Goal: Information Seeking & Learning: Check status

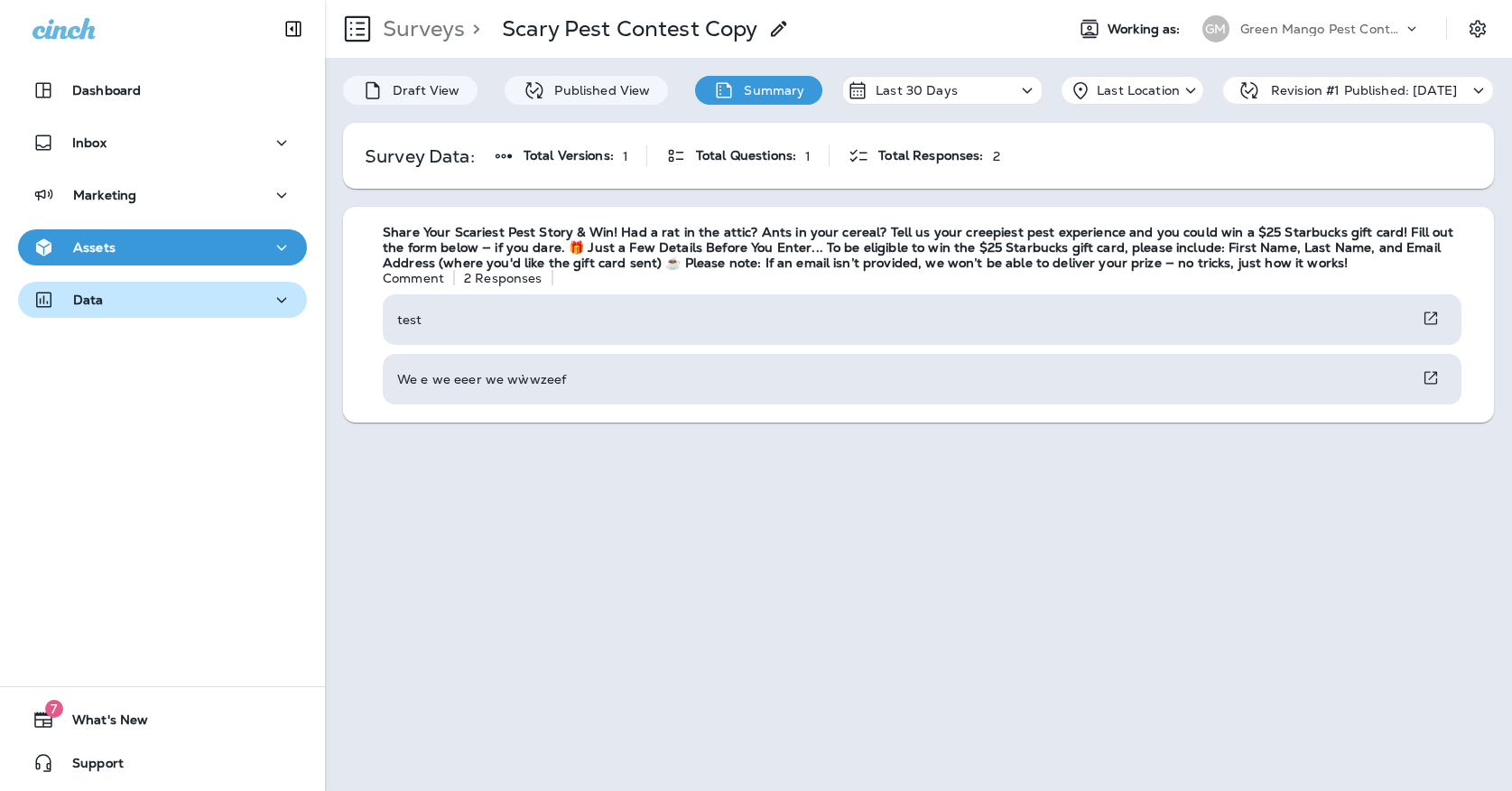
click at [152, 291] on div "Data" at bounding box center [162, 300] width 260 height 23
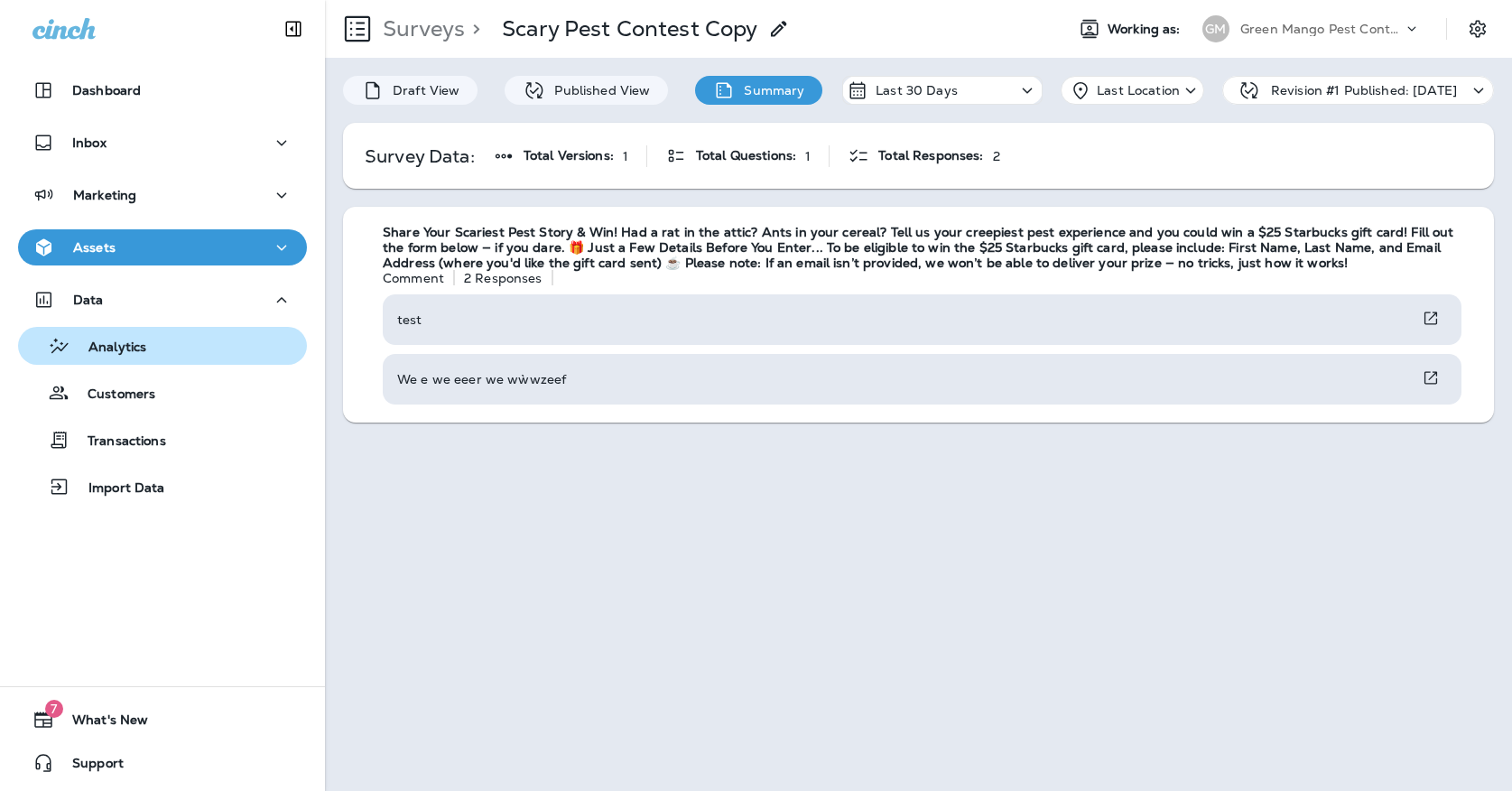
click at [146, 352] on p "Analytics" at bounding box center [108, 348] width 76 height 17
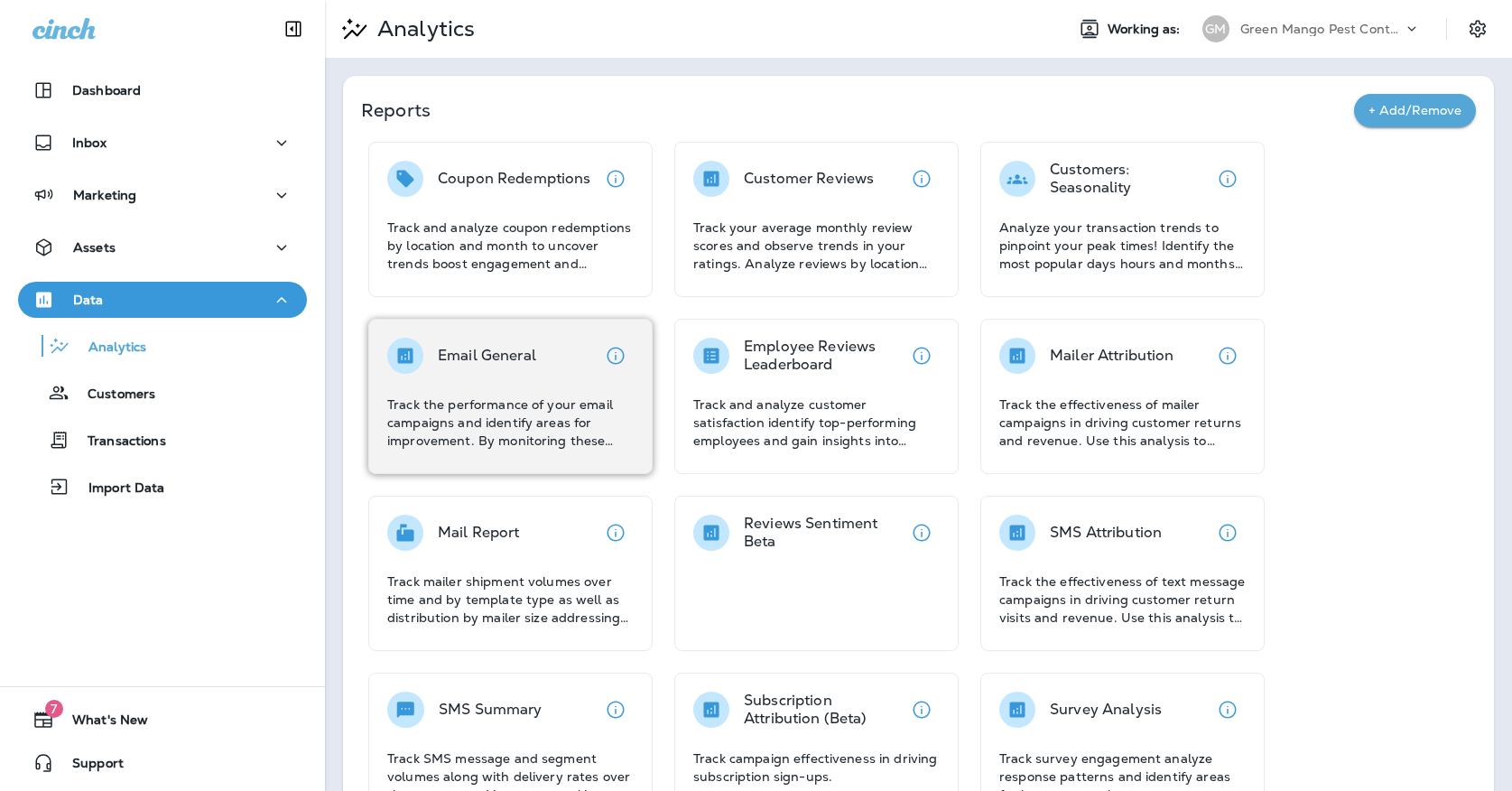
click at [496, 390] on div "Email General Track the performance of your email campaigns and identify areas …" at bounding box center [510, 394] width 246 height 112
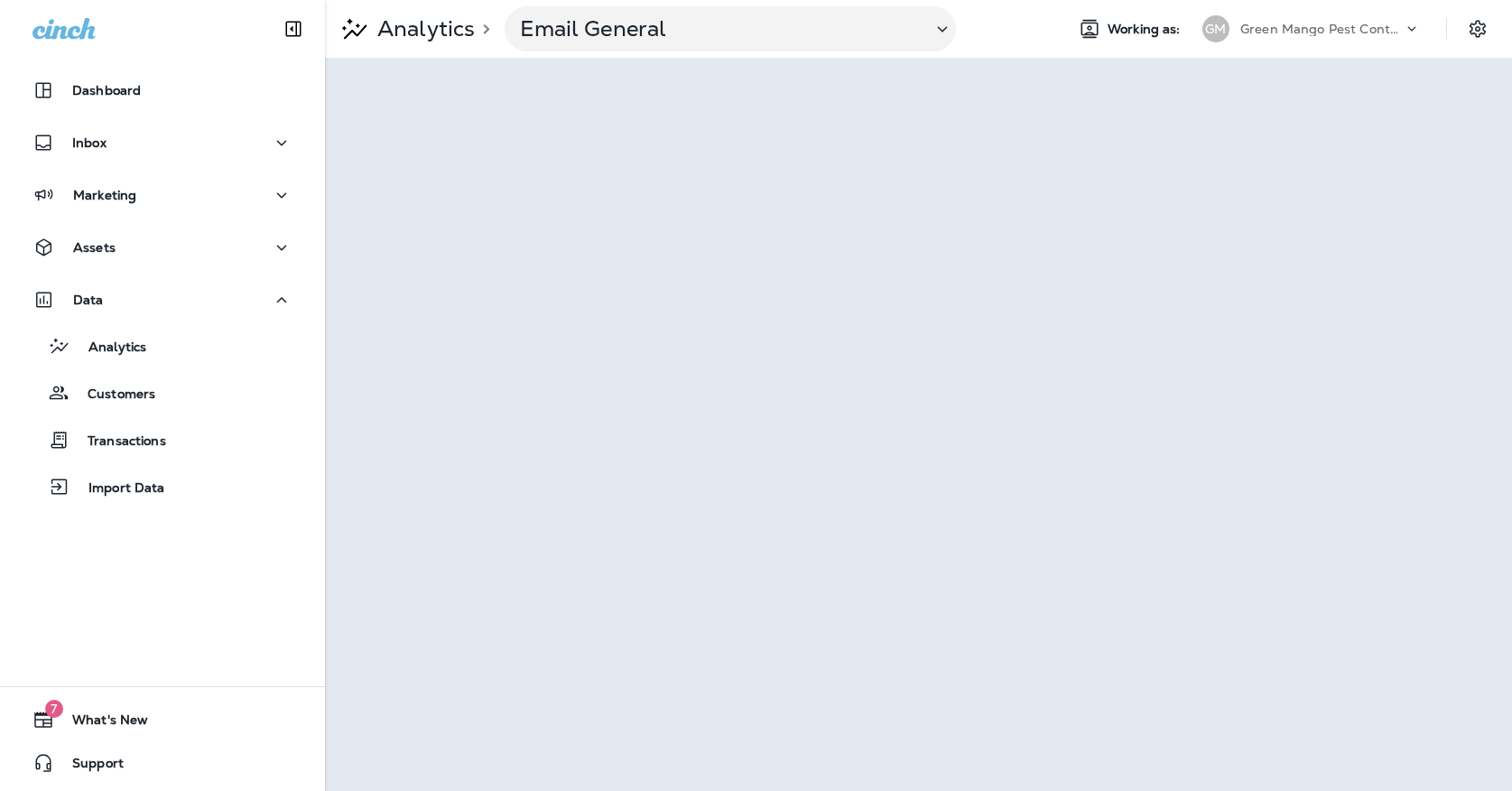
click at [1260, 37] on div "Green Mango Pest Control" at bounding box center [1322, 28] width 163 height 27
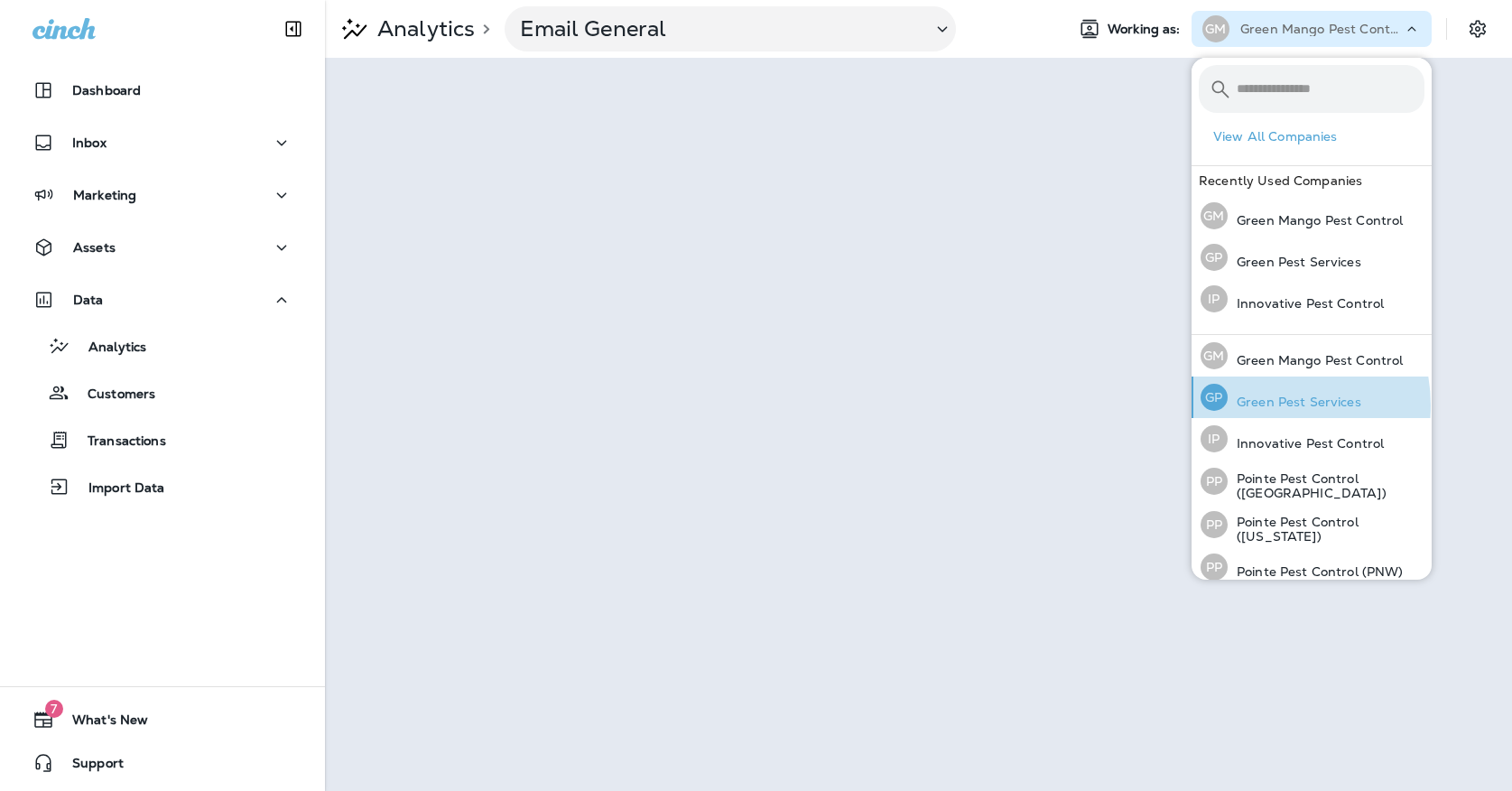
click at [1257, 405] on p "Green Pest Services" at bounding box center [1294, 402] width 133 height 14
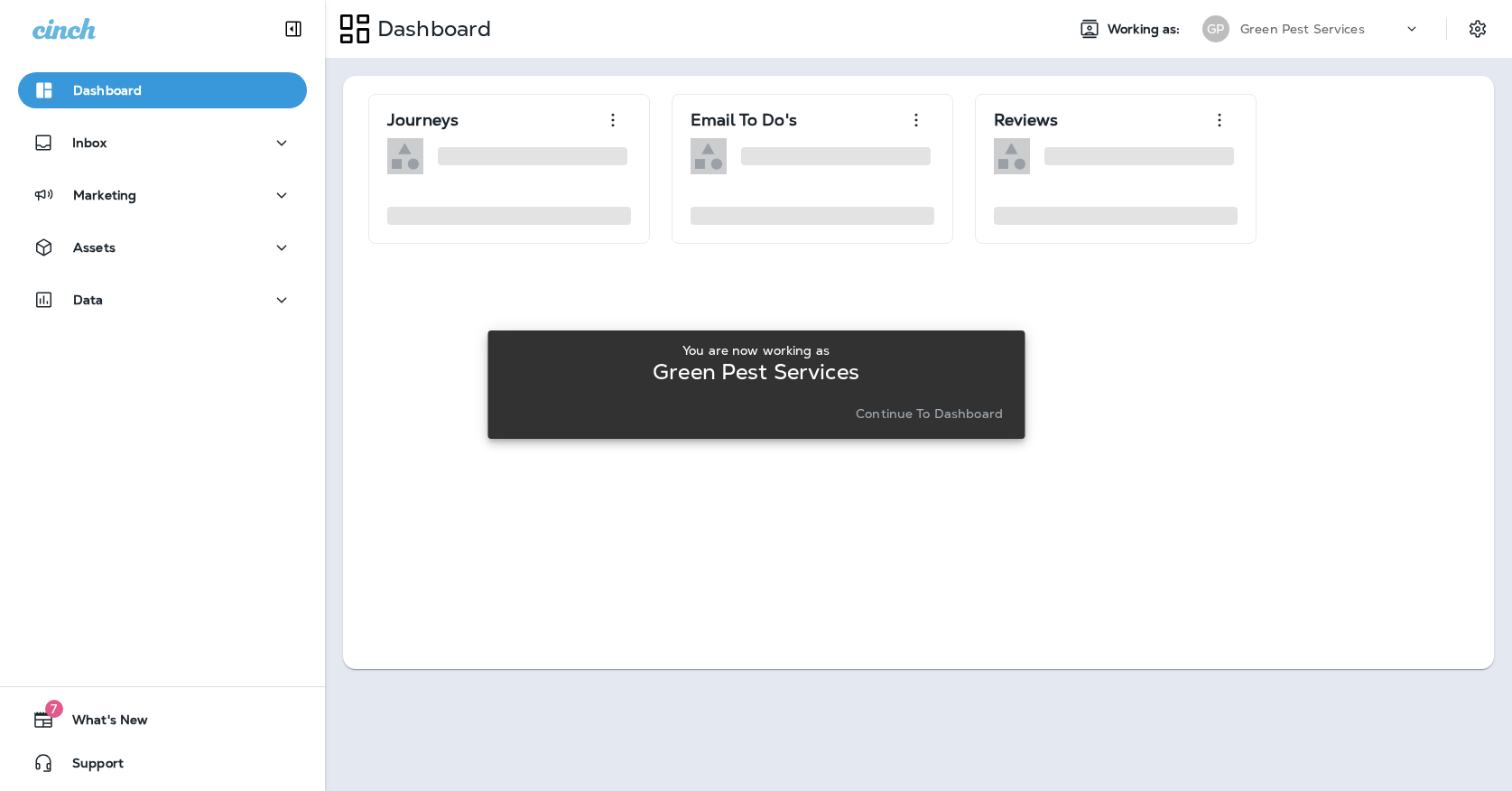
click at [916, 415] on p "Continue to Dashboard" at bounding box center [929, 413] width 147 height 14
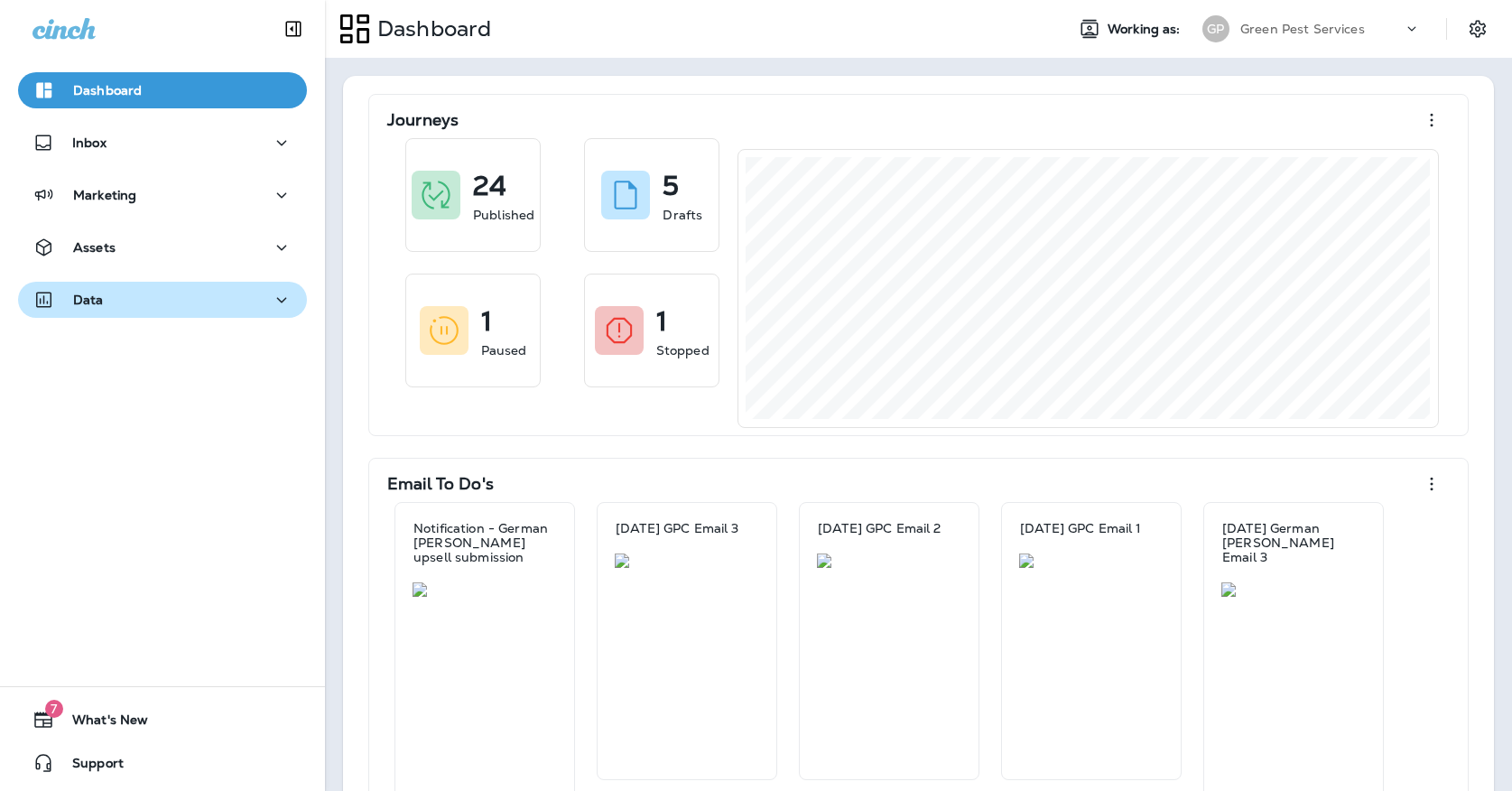
click at [277, 286] on button "Data" at bounding box center [162, 299] width 289 height 36
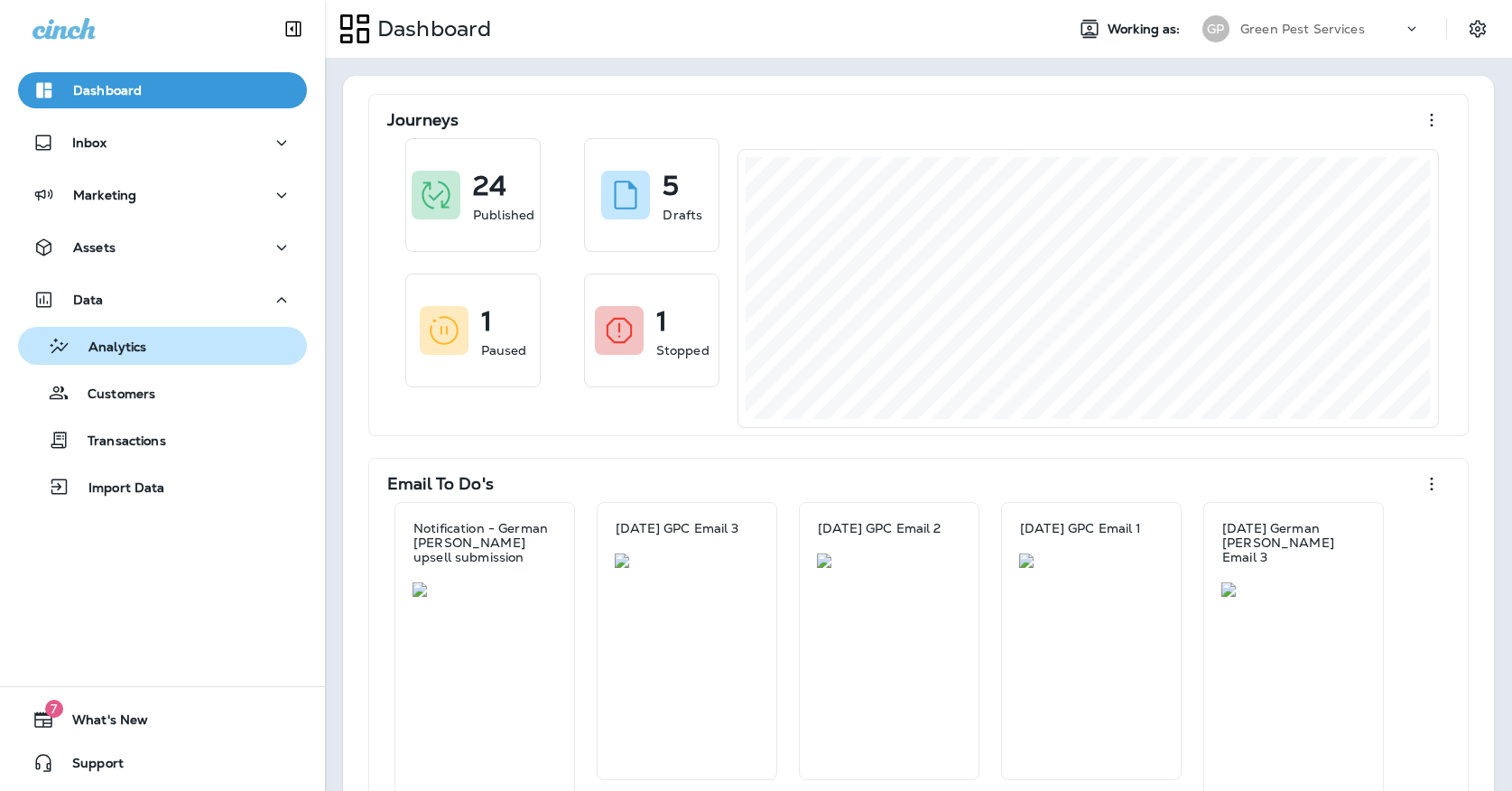
click at [250, 347] on div "Analytics" at bounding box center [163, 346] width 275 height 27
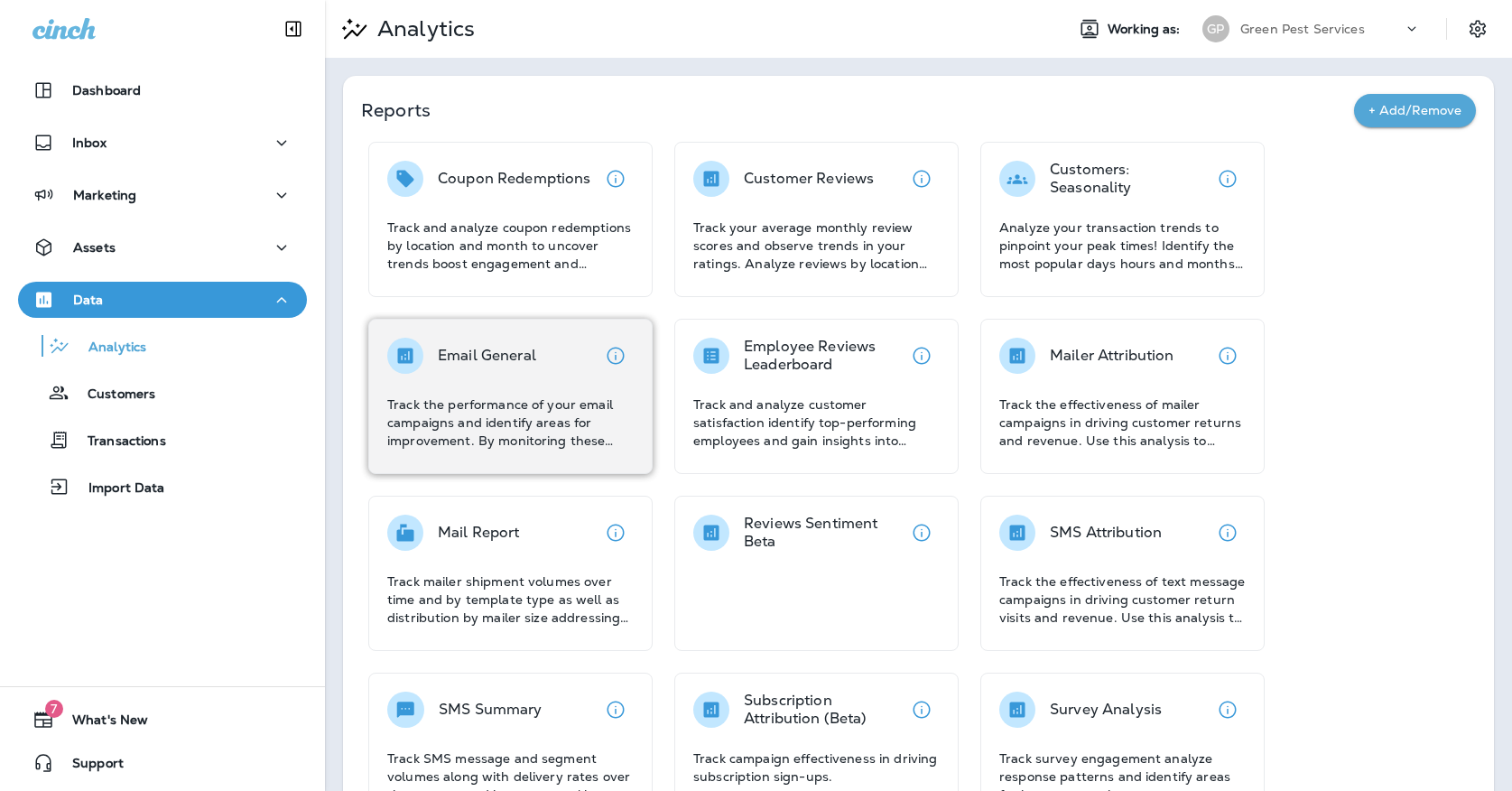
click at [509, 374] on div "Email General Track the performance of your email campaigns and identify areas …" at bounding box center [510, 394] width 246 height 112
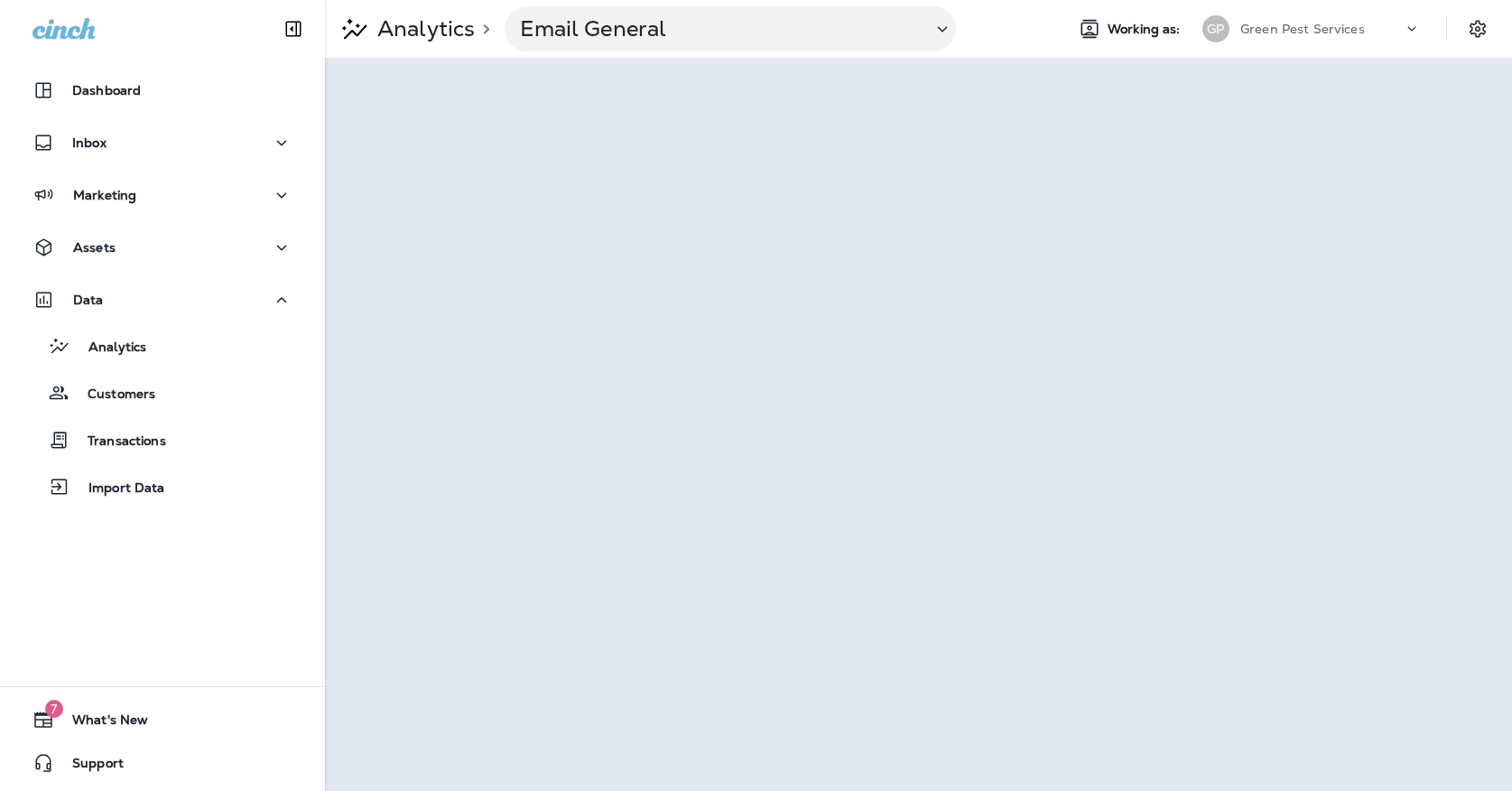
click at [1264, 28] on p "Green Pest Services" at bounding box center [1303, 28] width 125 height 14
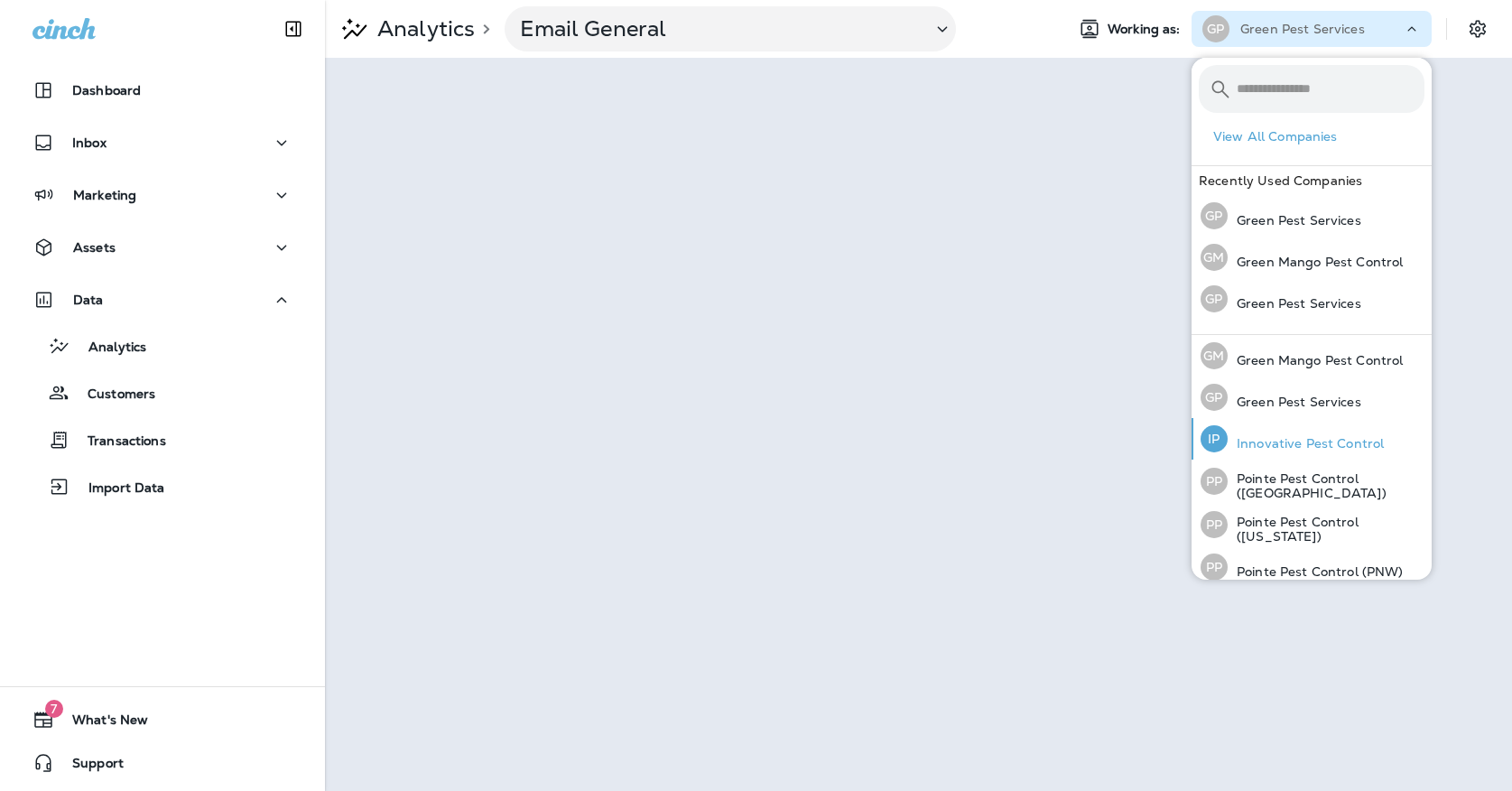
click at [1293, 447] on p "Innovative Pest Control" at bounding box center [1306, 443] width 156 height 14
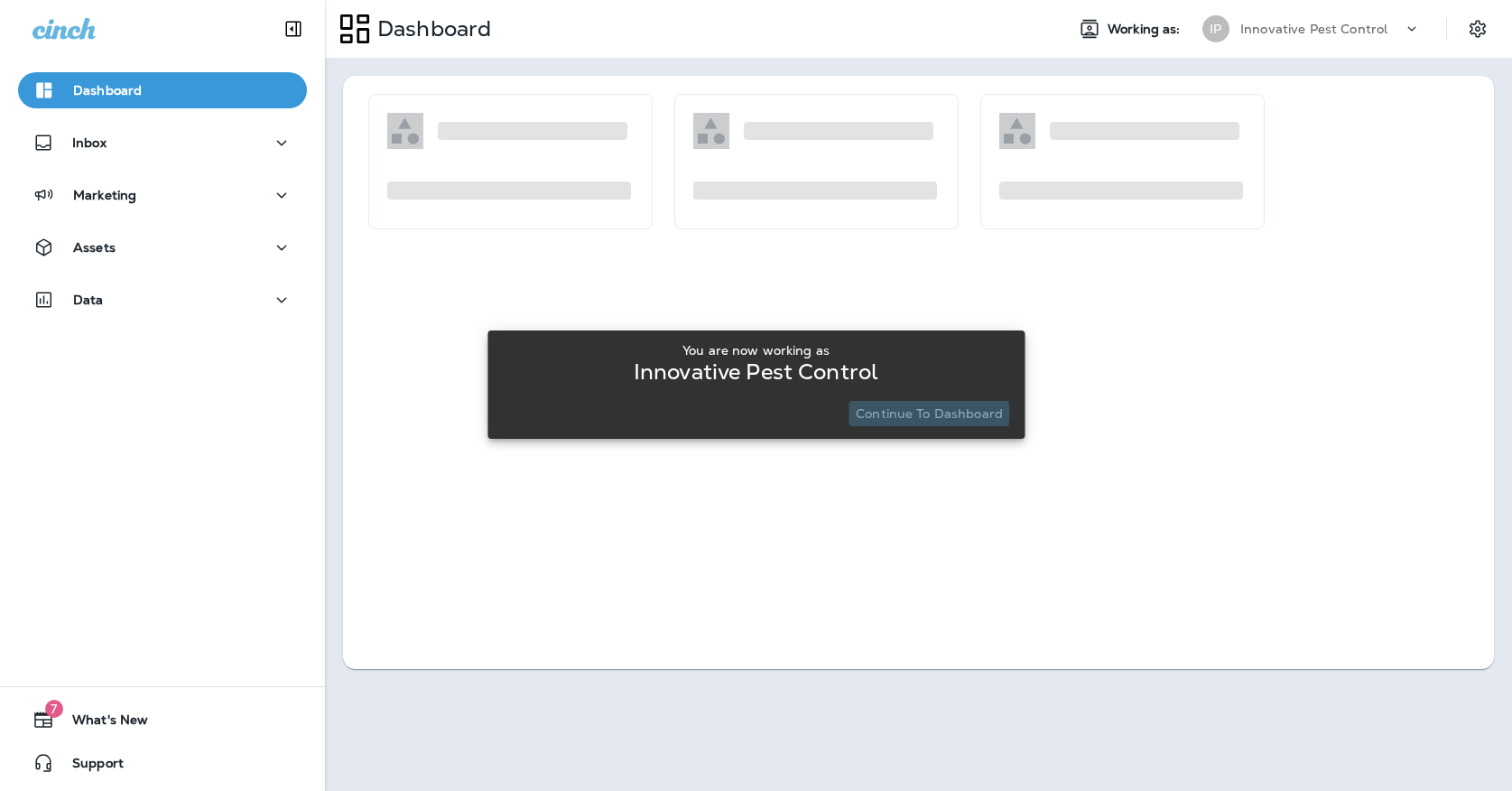
click at [926, 414] on p "Continue to Dashboard" at bounding box center [929, 413] width 147 height 14
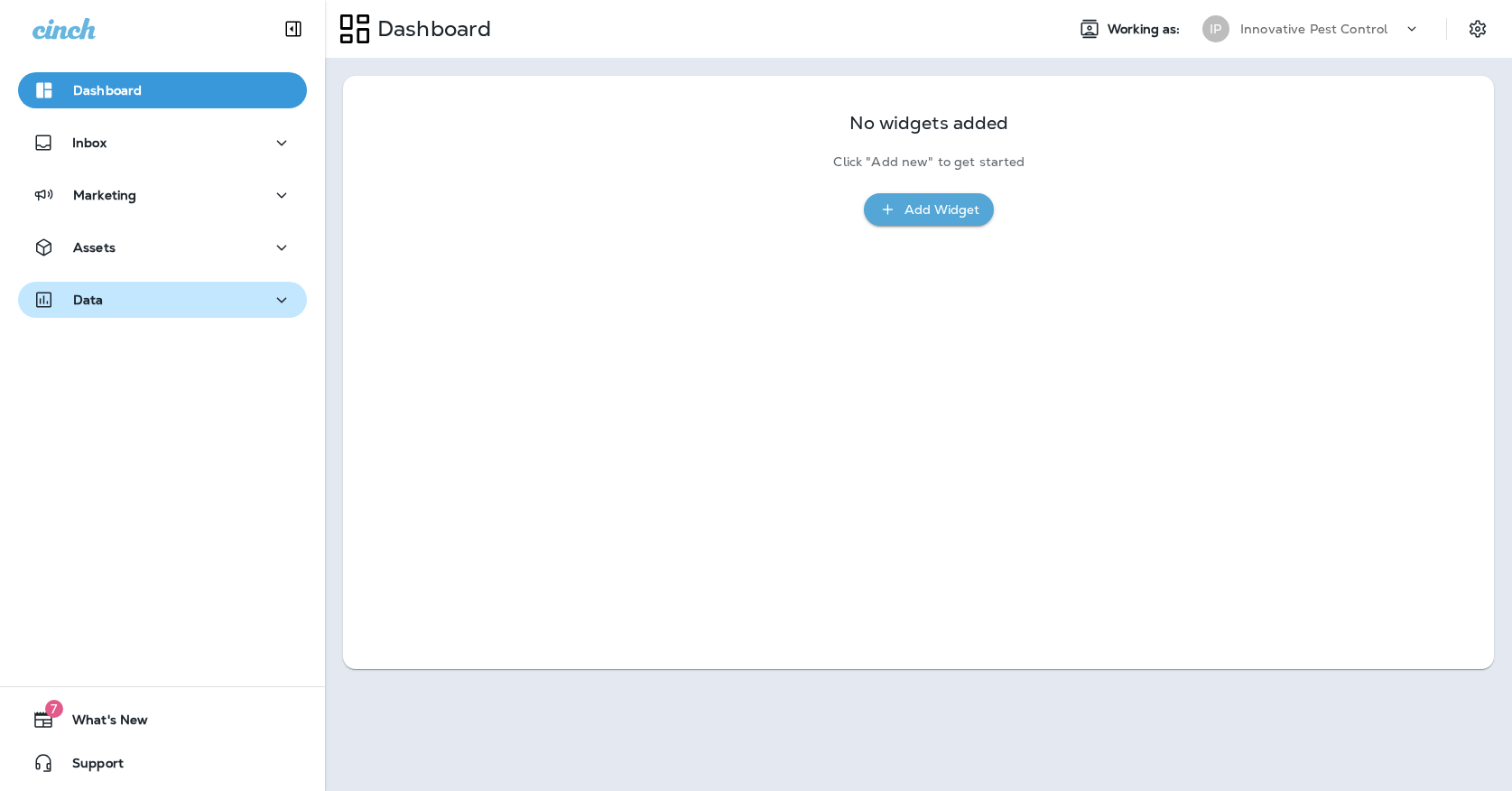
click at [189, 307] on div "Data" at bounding box center [162, 300] width 260 height 23
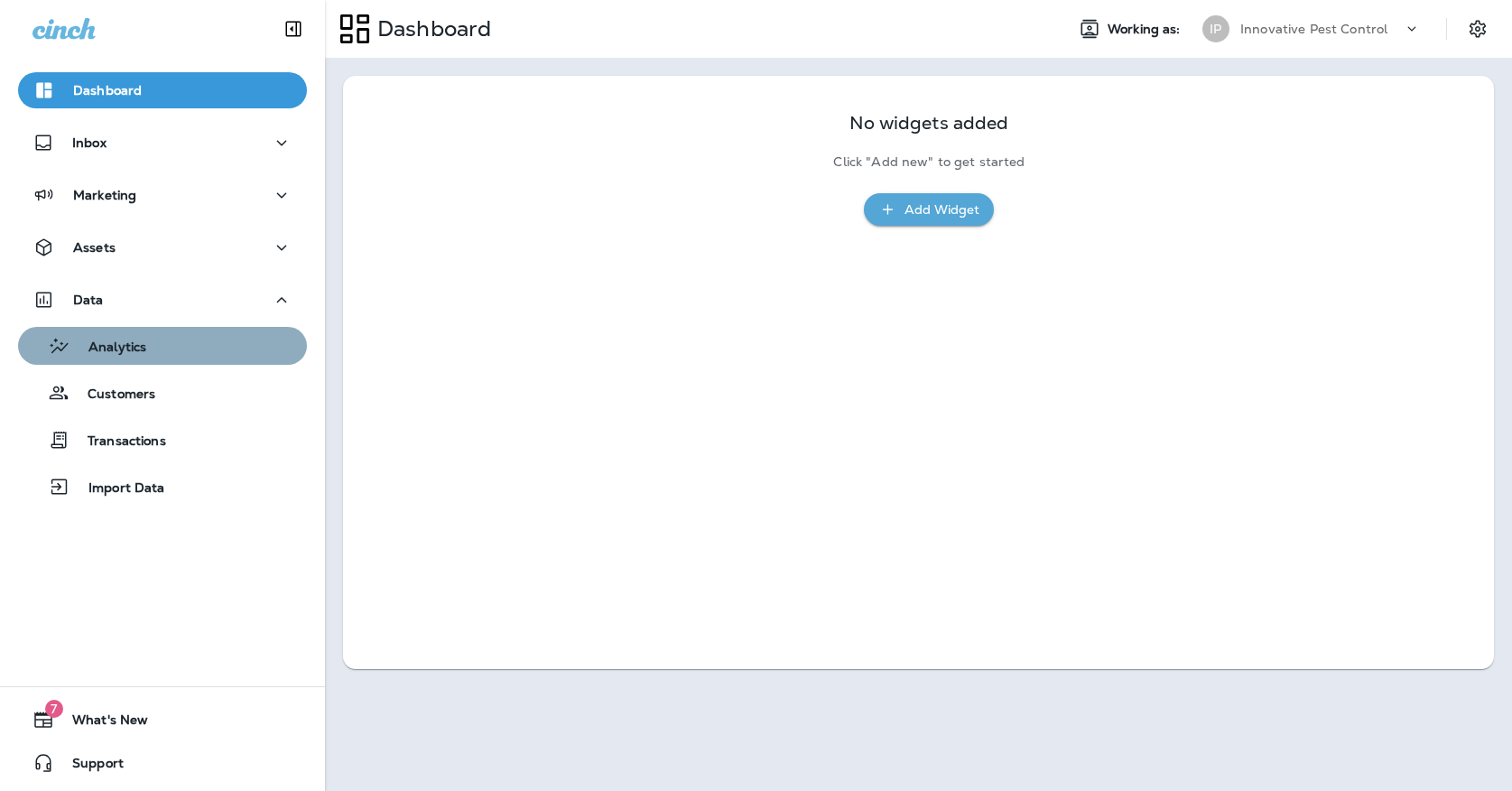
click at [189, 348] on div "Analytics" at bounding box center [163, 346] width 275 height 27
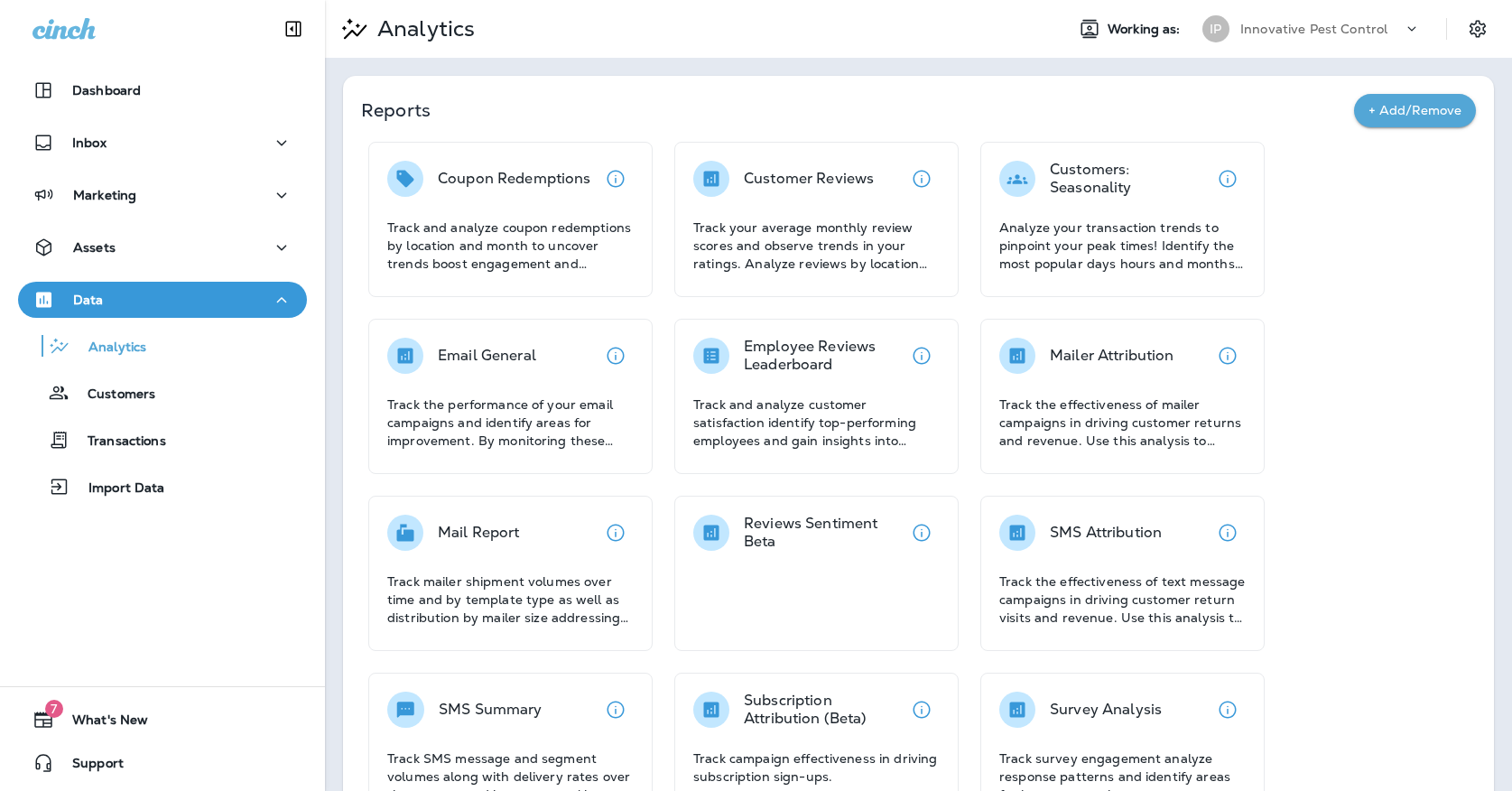
click at [533, 330] on div "Email General Track the performance of your email campaigns and identify areas …" at bounding box center [510, 397] width 284 height 155
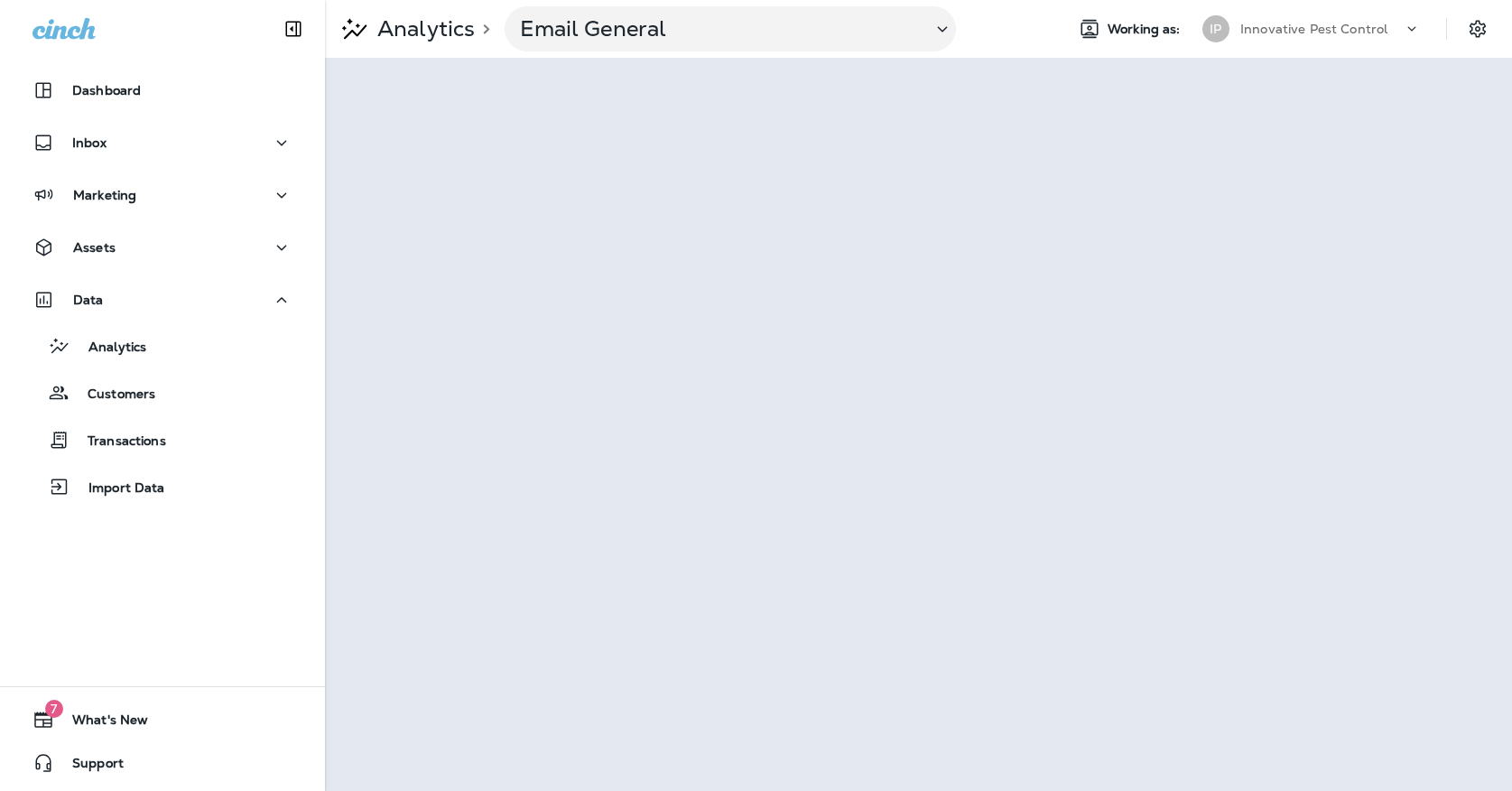
click at [1257, 32] on p "Innovative Pest Control" at bounding box center [1313, 28] width 147 height 14
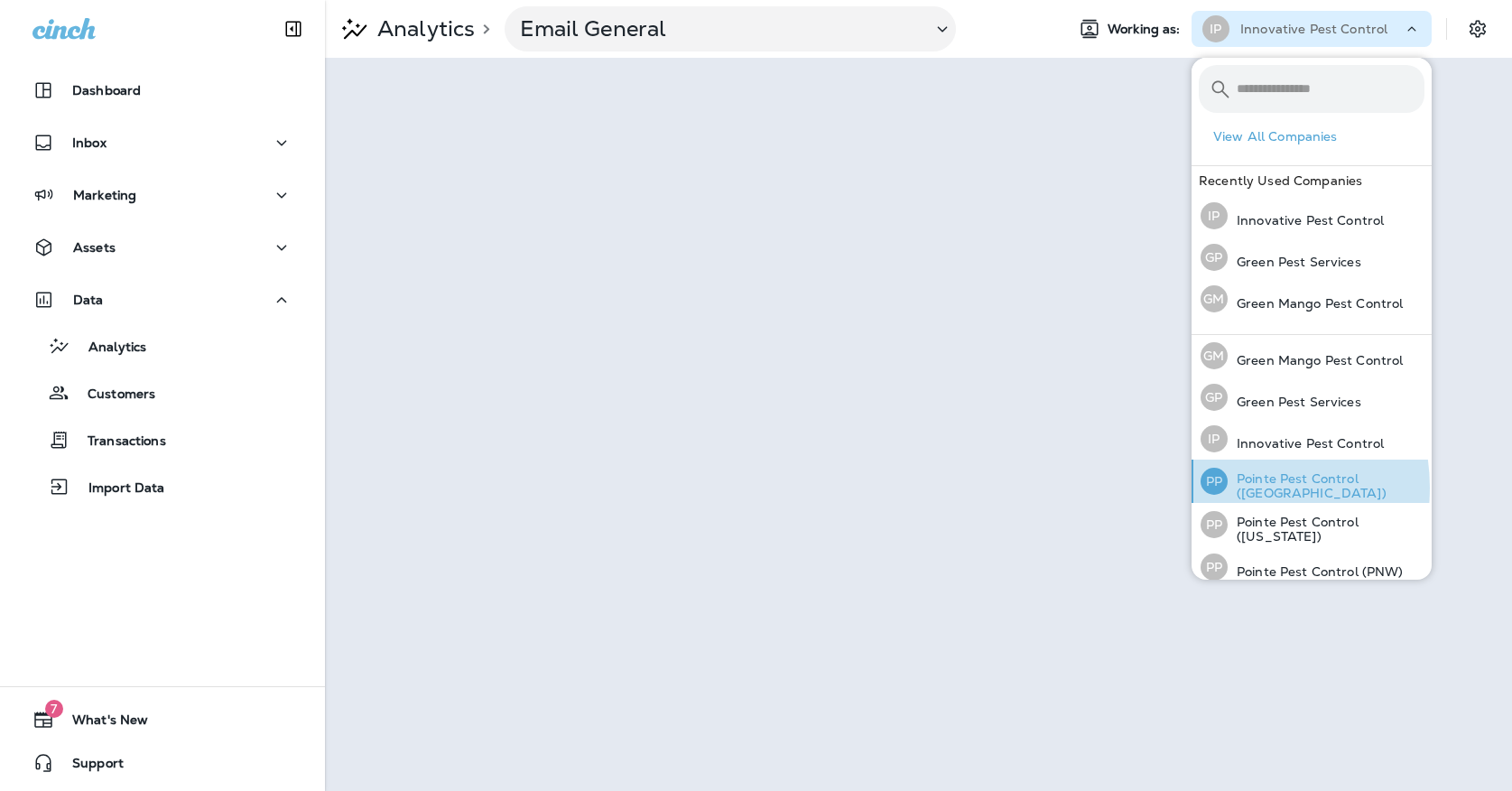
click at [1224, 488] on div "PP" at bounding box center [1214, 481] width 27 height 27
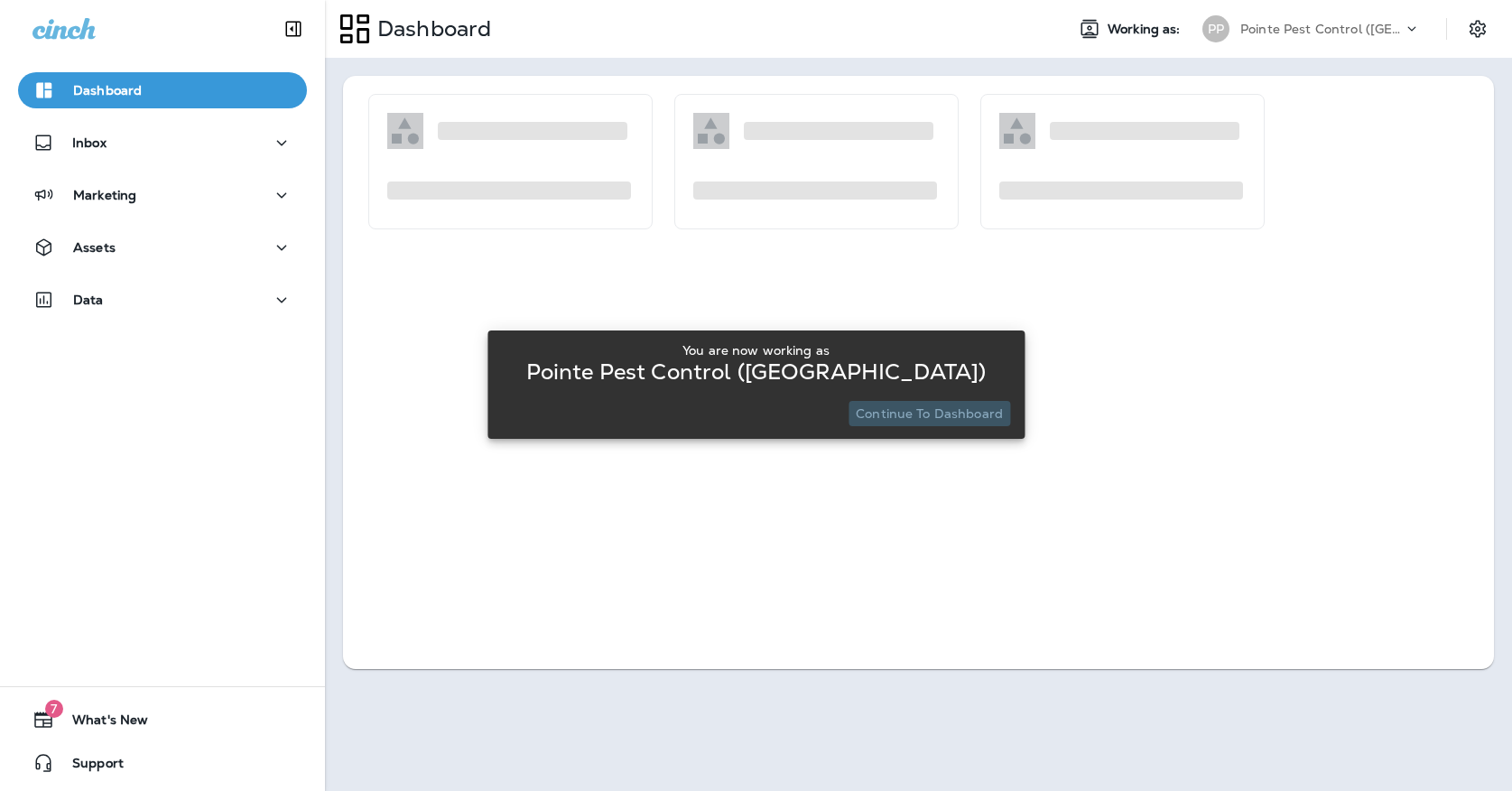
click at [963, 417] on p "Continue to Dashboard" at bounding box center [929, 413] width 147 height 14
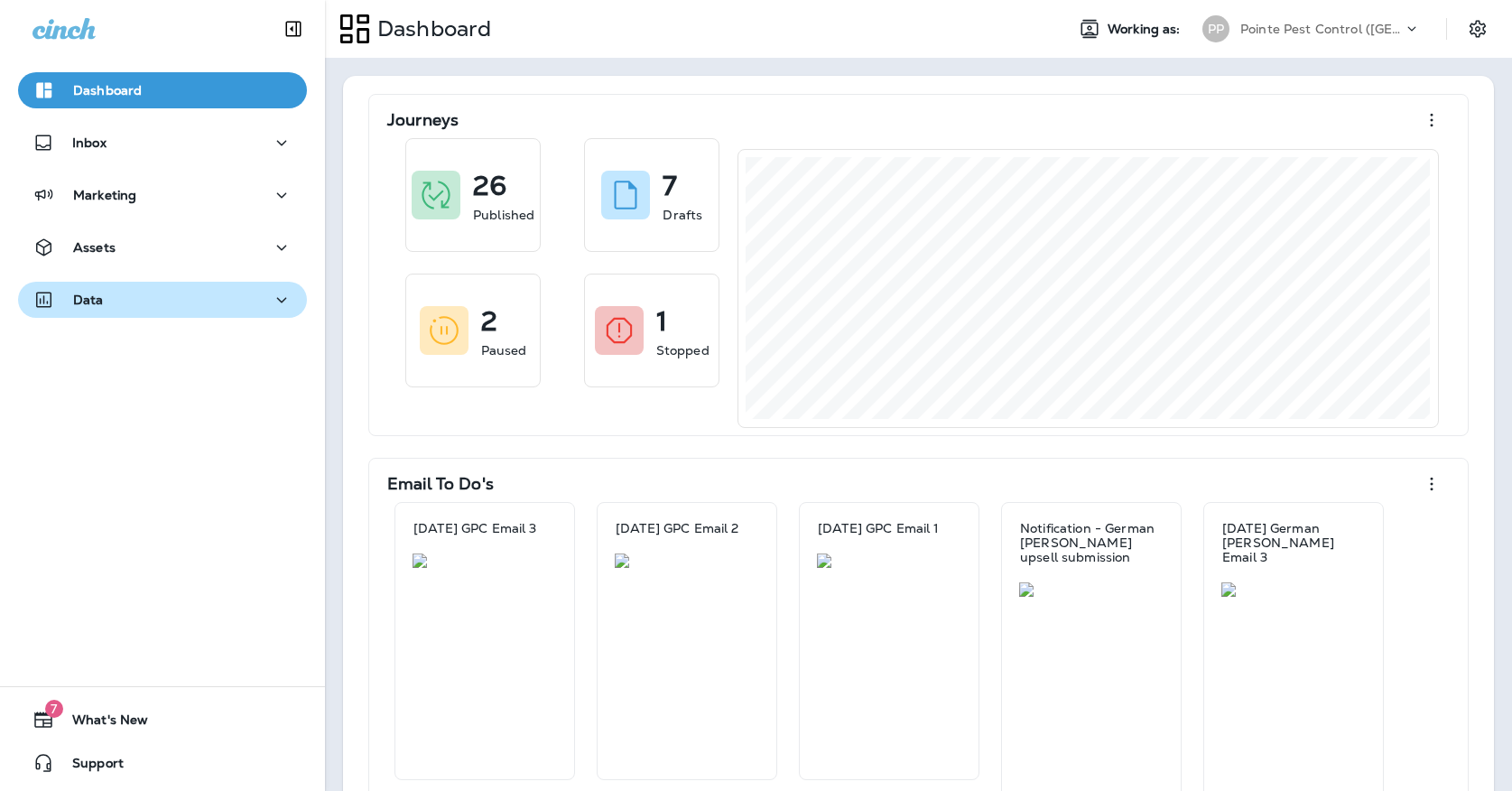
click at [193, 293] on div "Data" at bounding box center [162, 300] width 260 height 23
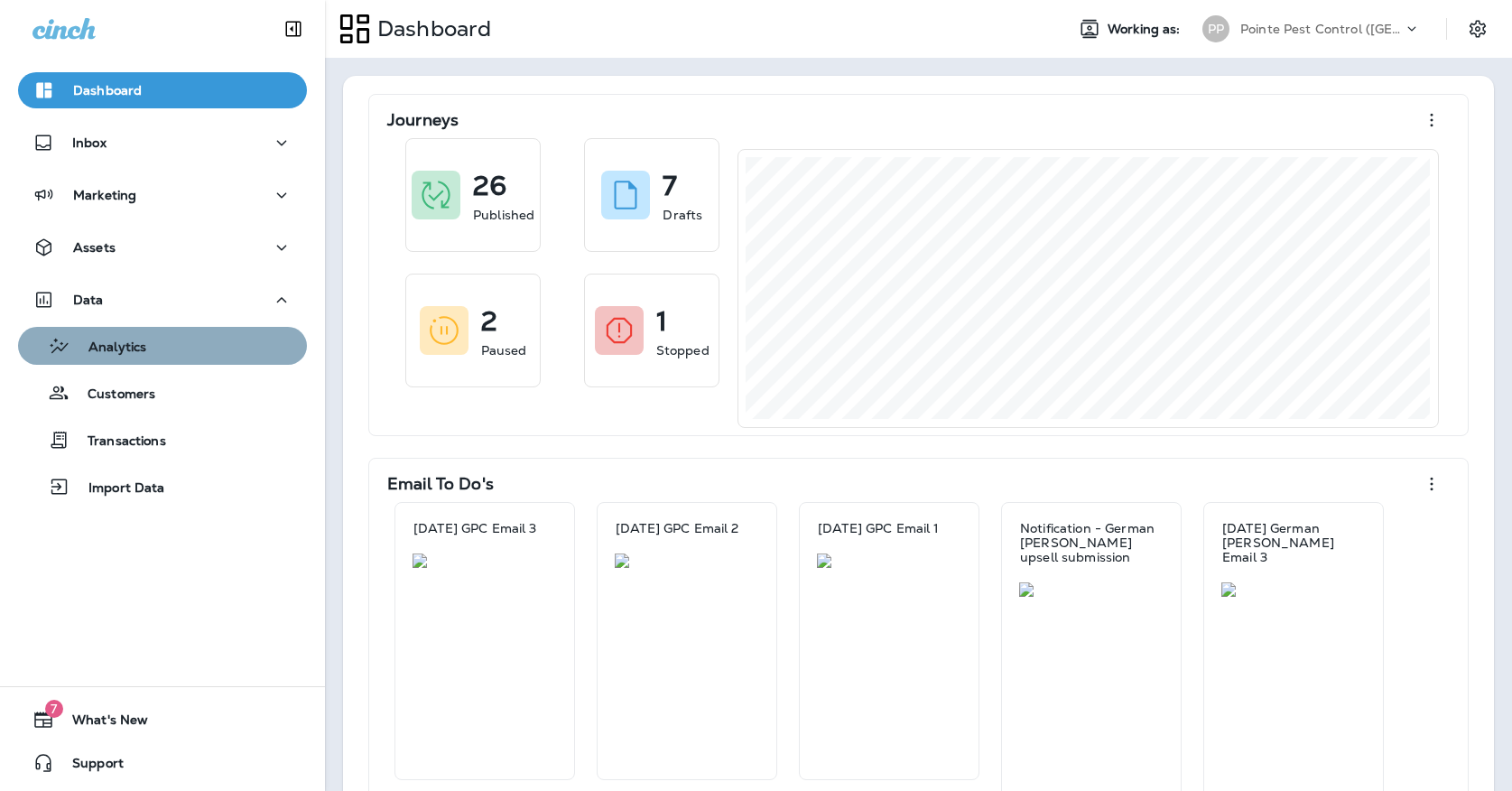
click at [184, 329] on button "Analytics" at bounding box center [162, 346] width 289 height 38
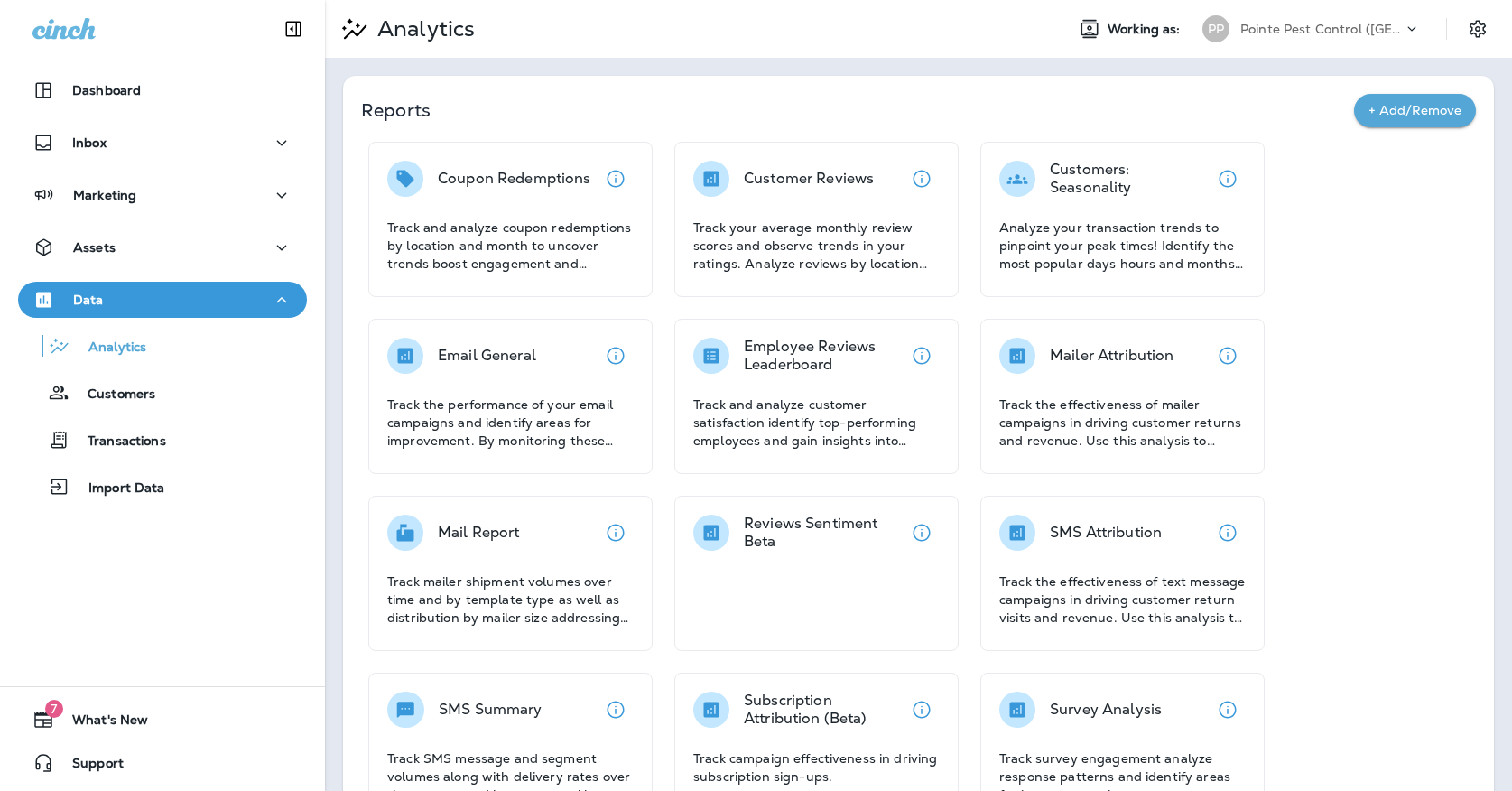
click at [591, 345] on div "Email General" at bounding box center [510, 356] width 246 height 36
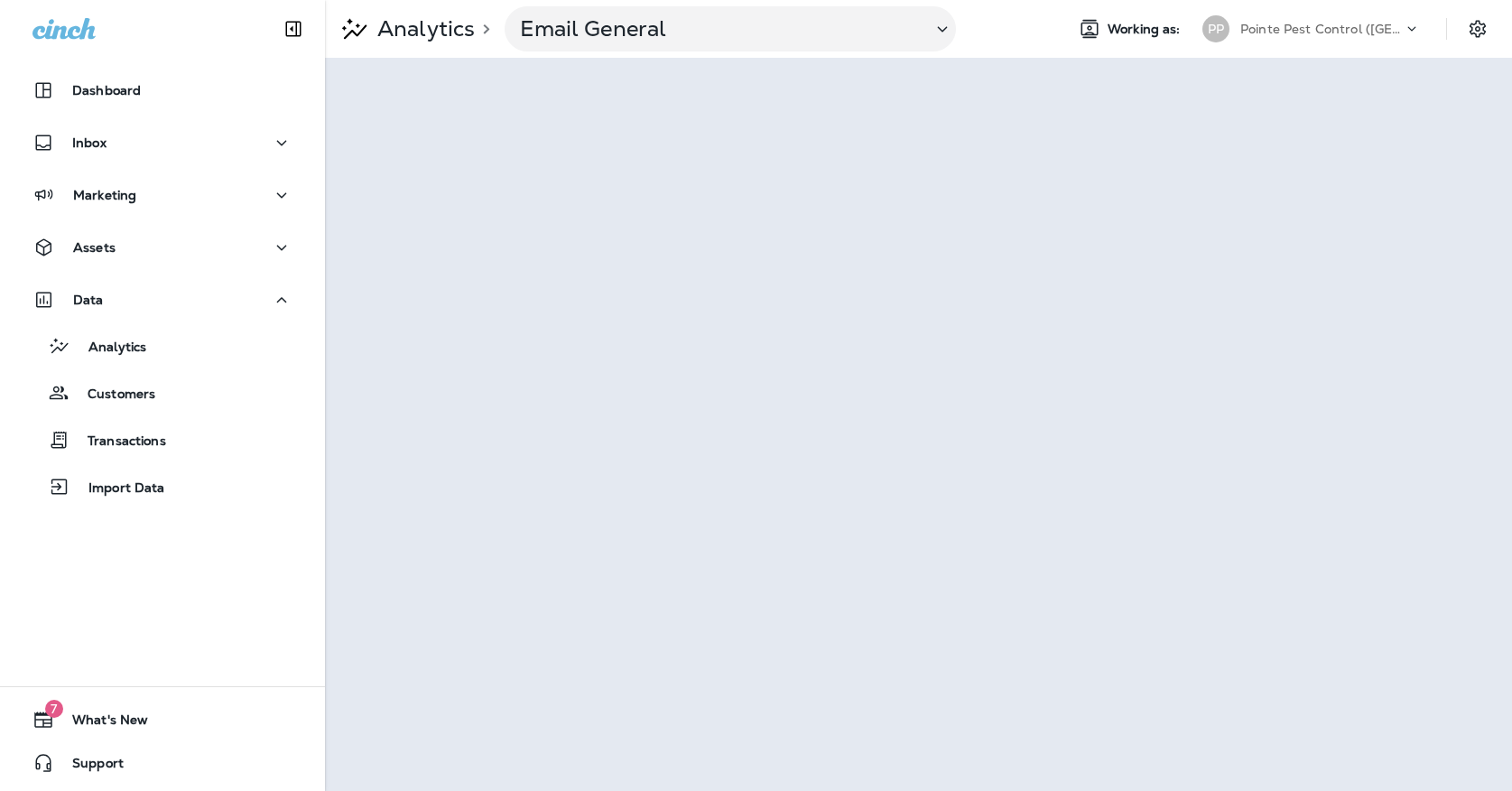
click at [1383, 23] on p "Pointe Pest Control ([GEOGRAPHIC_DATA])" at bounding box center [1322, 28] width 163 height 14
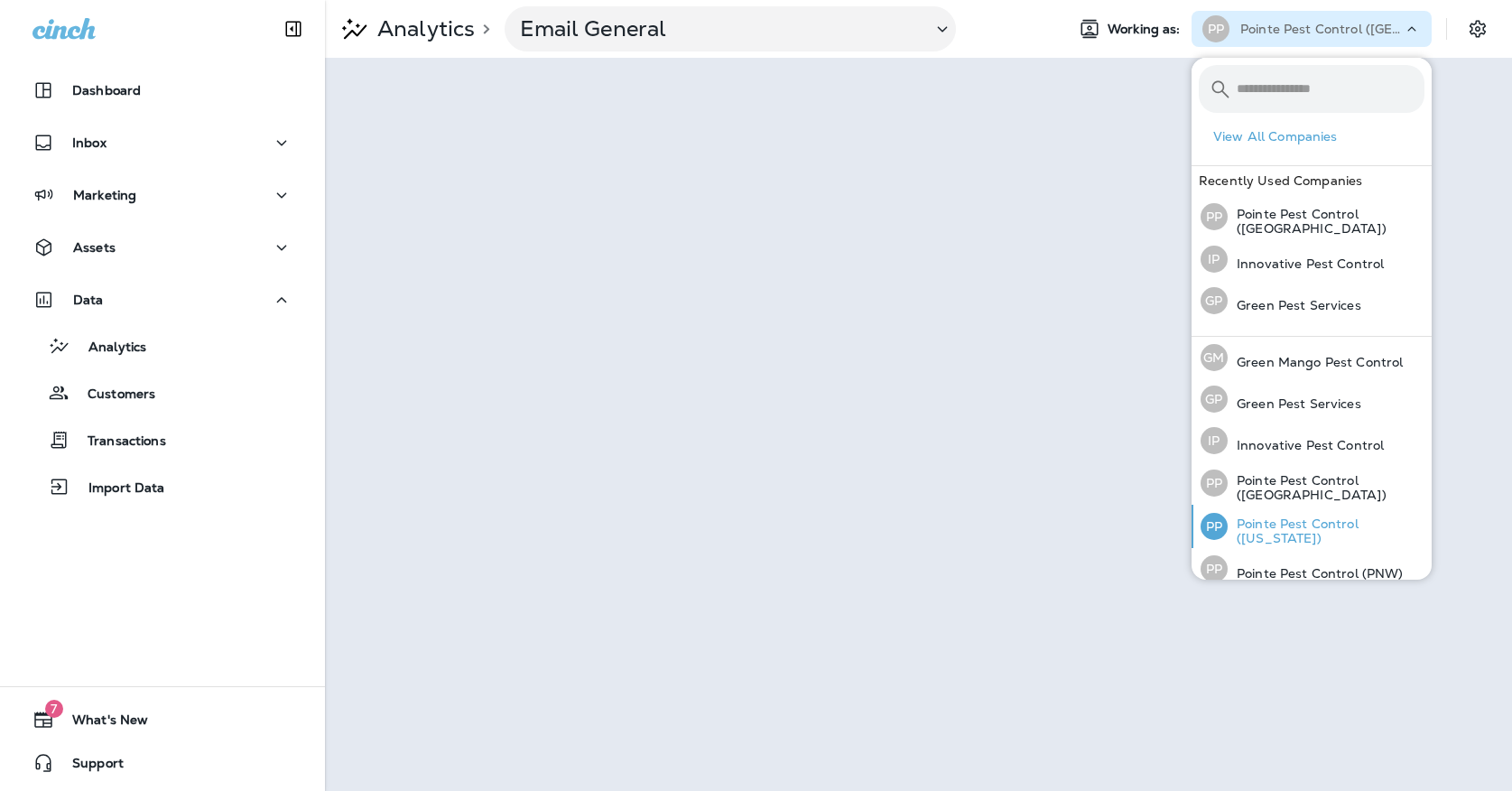
click at [1301, 516] on p "Pointe Pest Control ([US_STATE])" at bounding box center [1326, 530] width 197 height 29
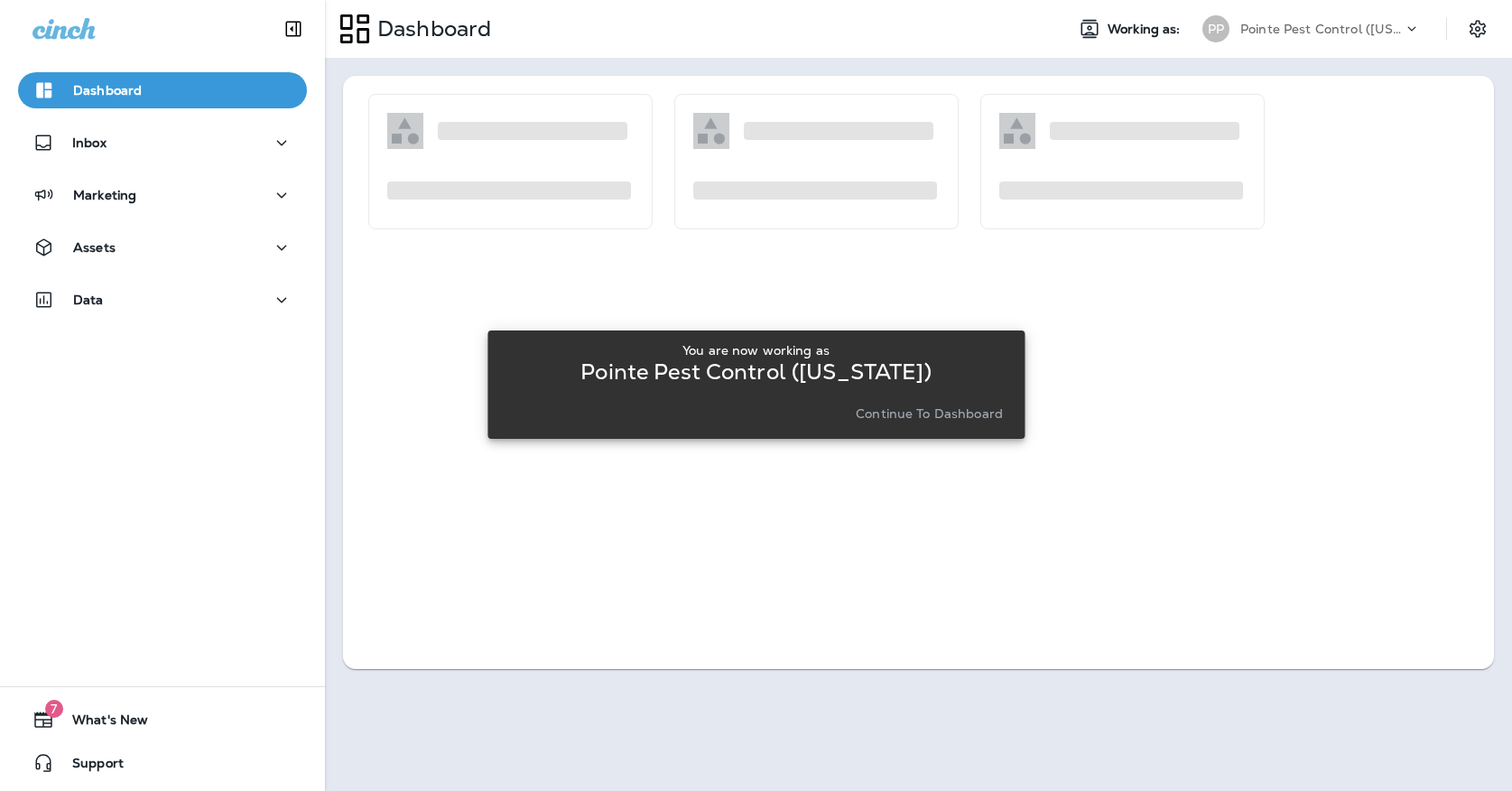
click at [998, 417] on p "Continue to Dashboard" at bounding box center [929, 413] width 147 height 14
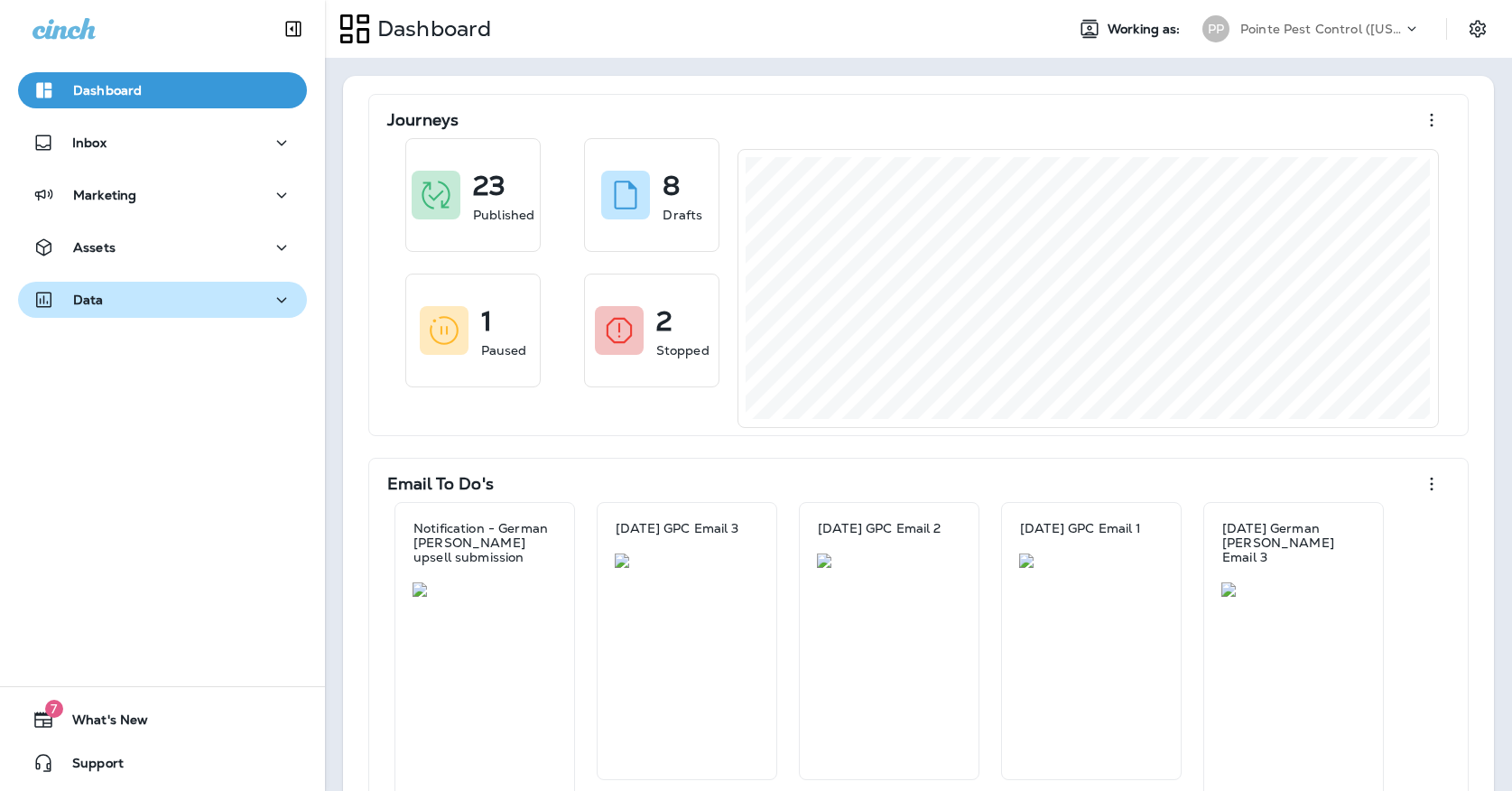
click at [173, 297] on div "Data" at bounding box center [162, 300] width 260 height 23
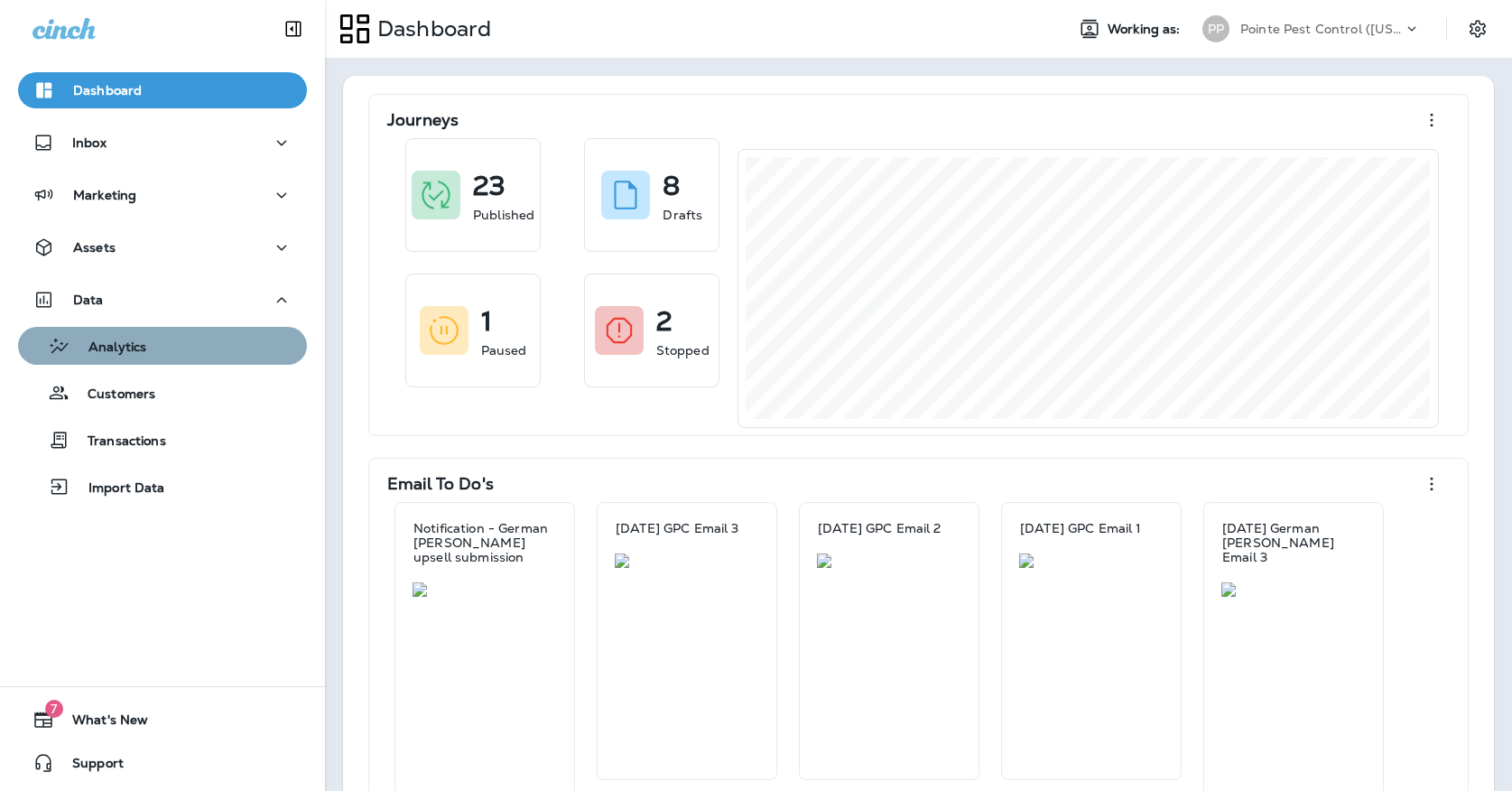
click at [173, 346] on div "Analytics" at bounding box center [163, 346] width 275 height 27
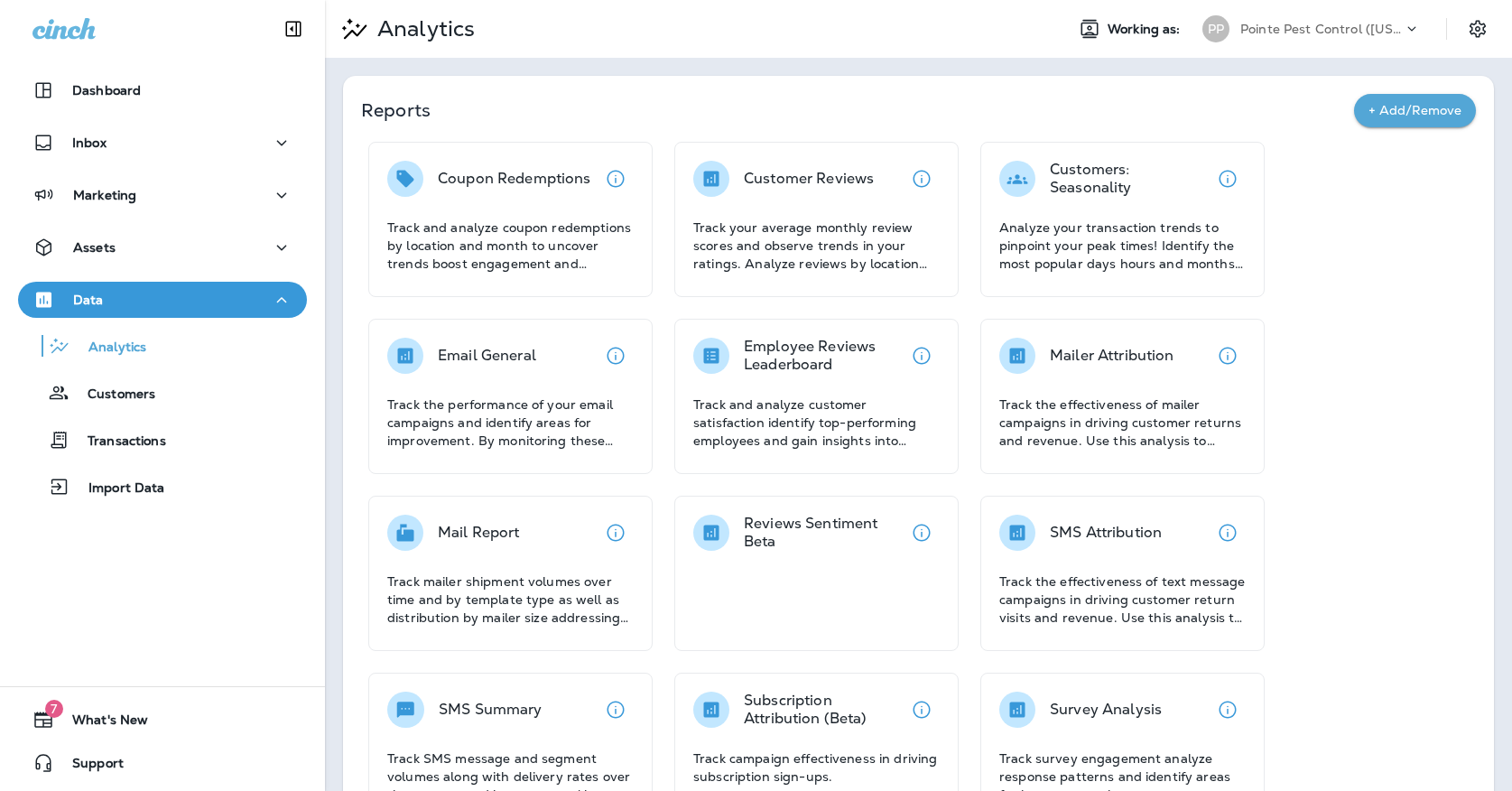
click at [517, 315] on div "Coupon Redemptions Track and analyze coupon redemptions by location and month t…" at bounding box center [917, 573] width 1114 height 863
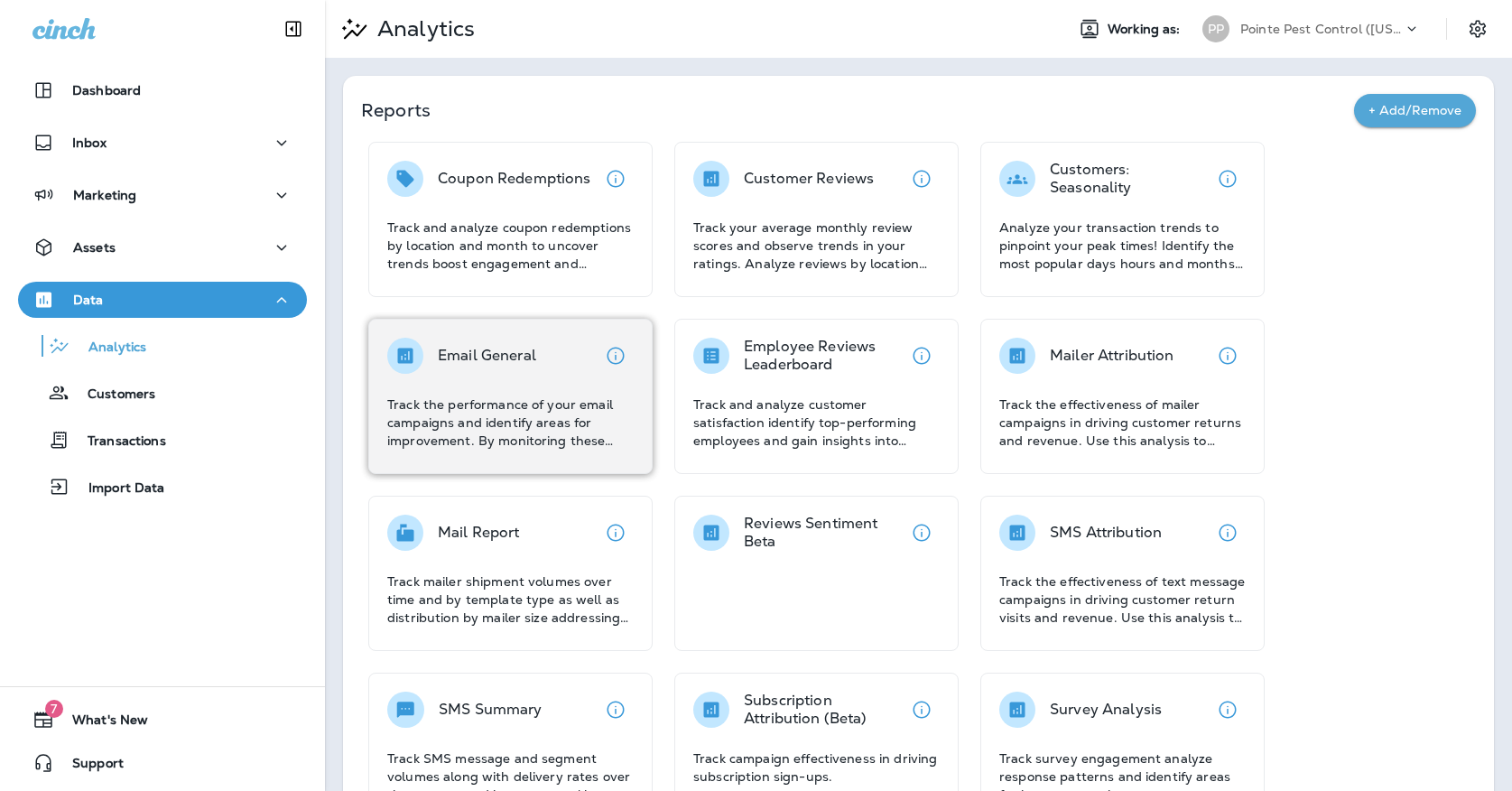
click at [507, 339] on div "Email General" at bounding box center [487, 356] width 98 height 36
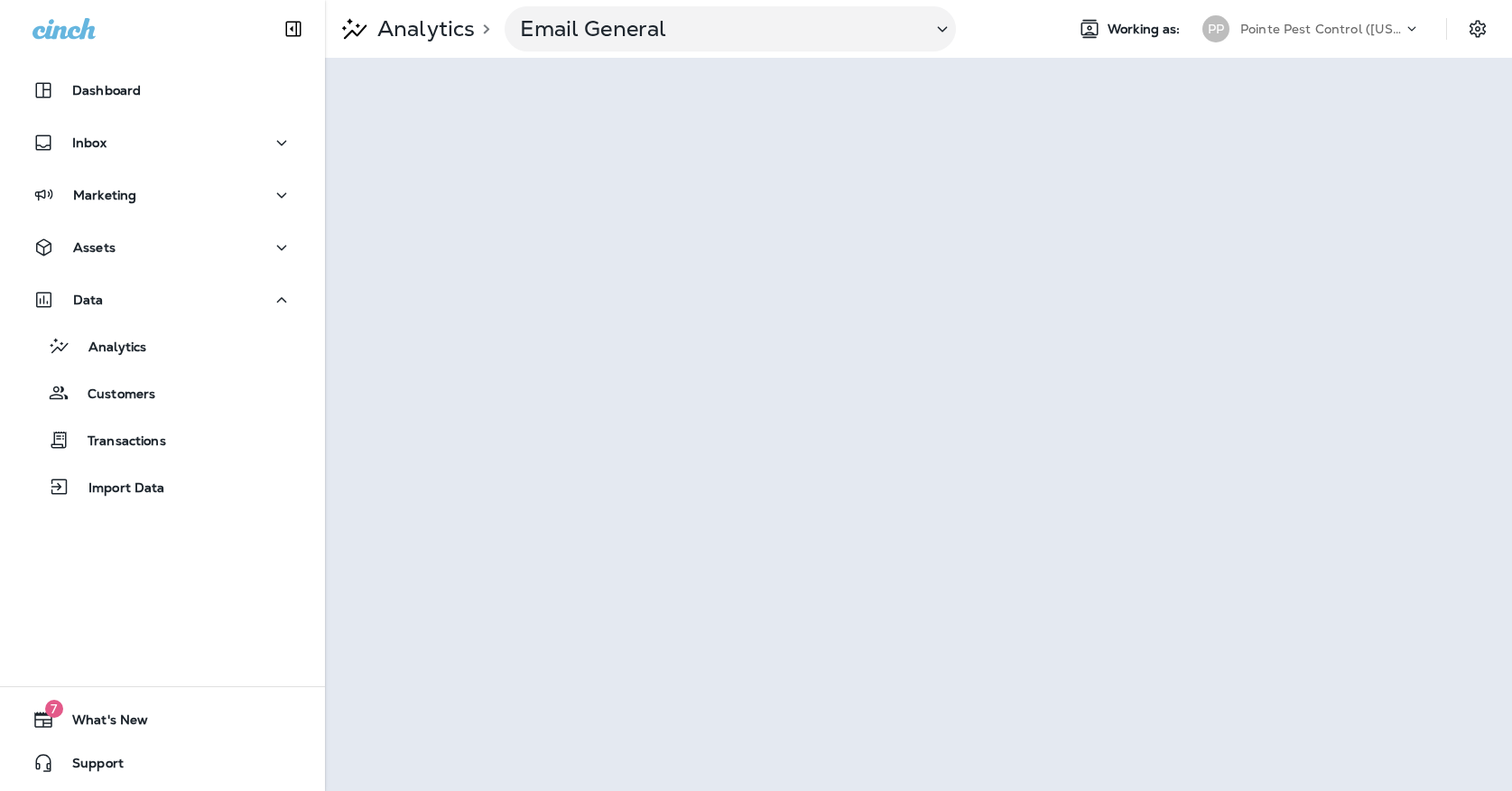
click at [1249, 28] on p "Pointe Pest Control ([US_STATE])" at bounding box center [1322, 28] width 163 height 14
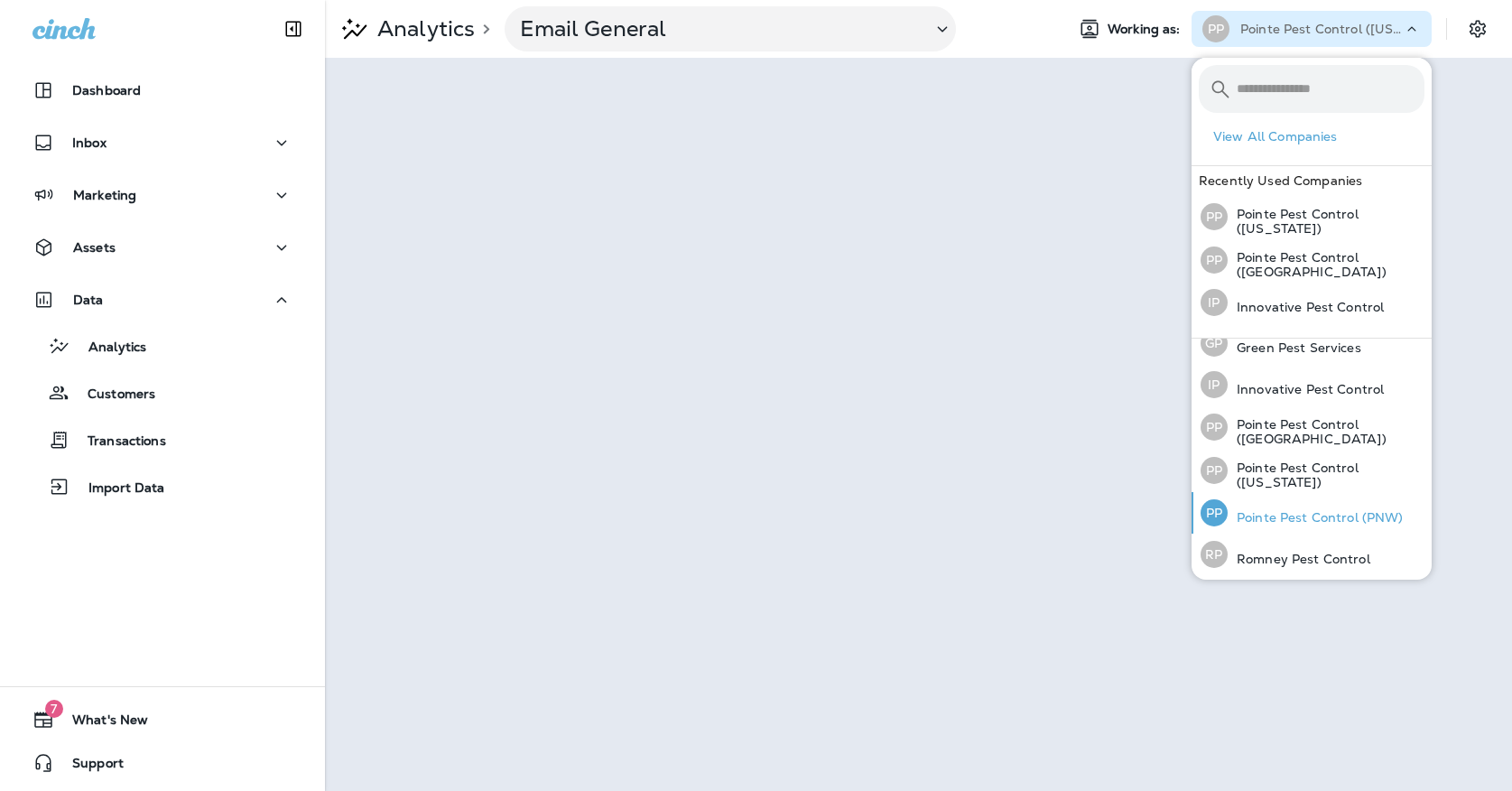
scroll to position [57, 0]
click at [1278, 502] on div "PP Pointe Pest Control (PNW)" at bounding box center [1302, 514] width 218 height 42
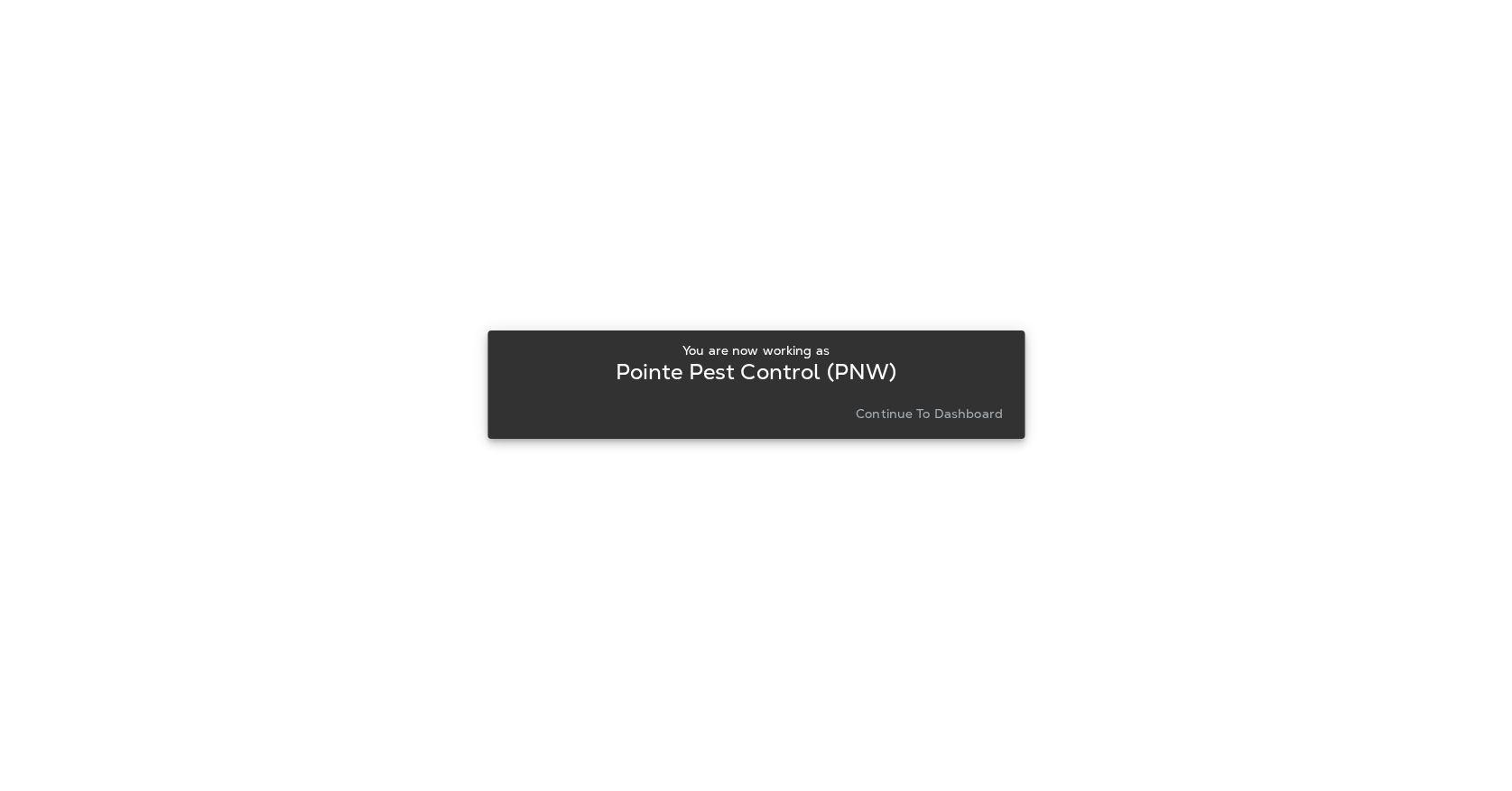
click at [870, 413] on p "Continue to Dashboard" at bounding box center [929, 413] width 147 height 14
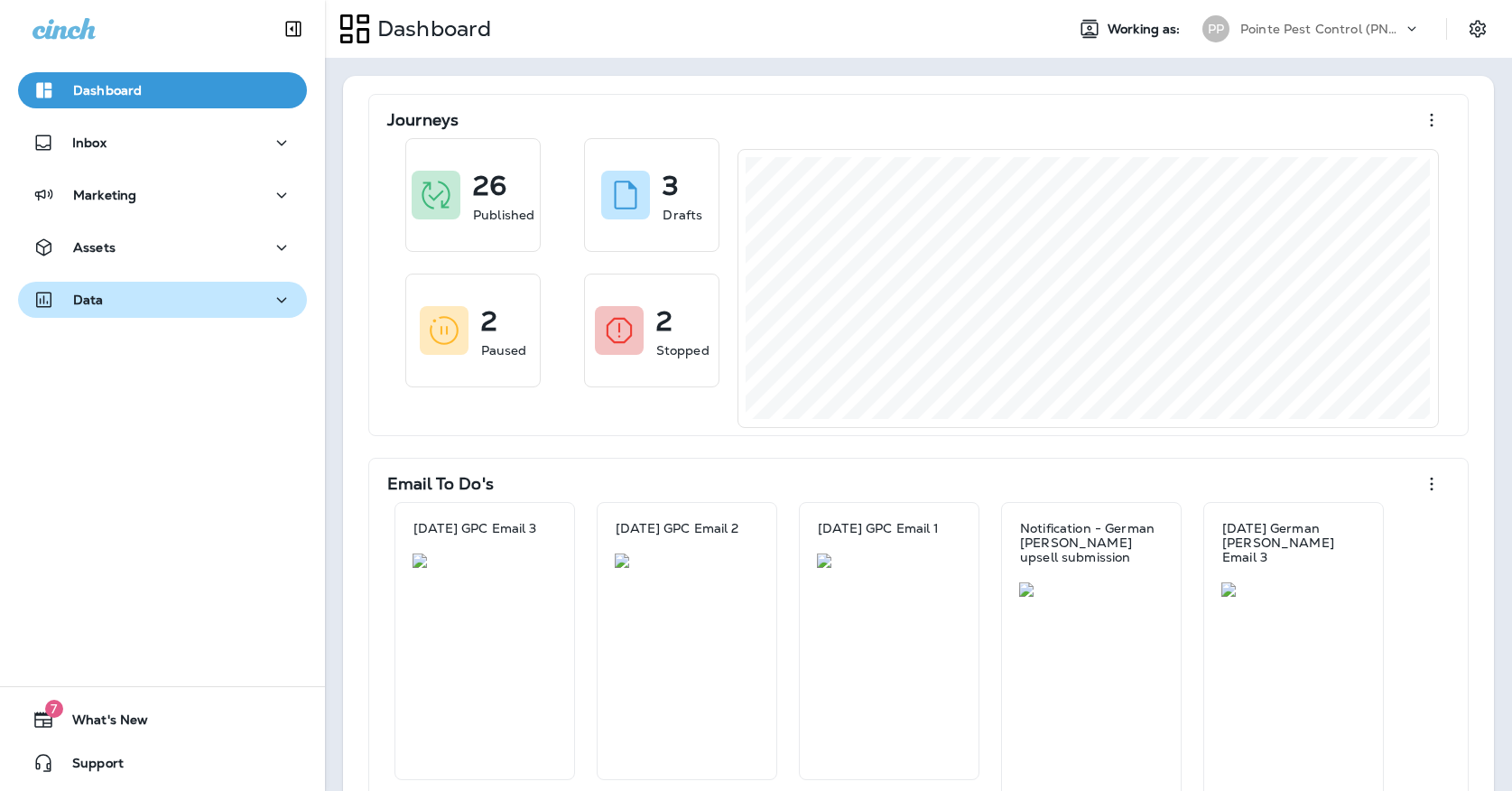
click at [184, 296] on div "Data" at bounding box center [162, 300] width 260 height 23
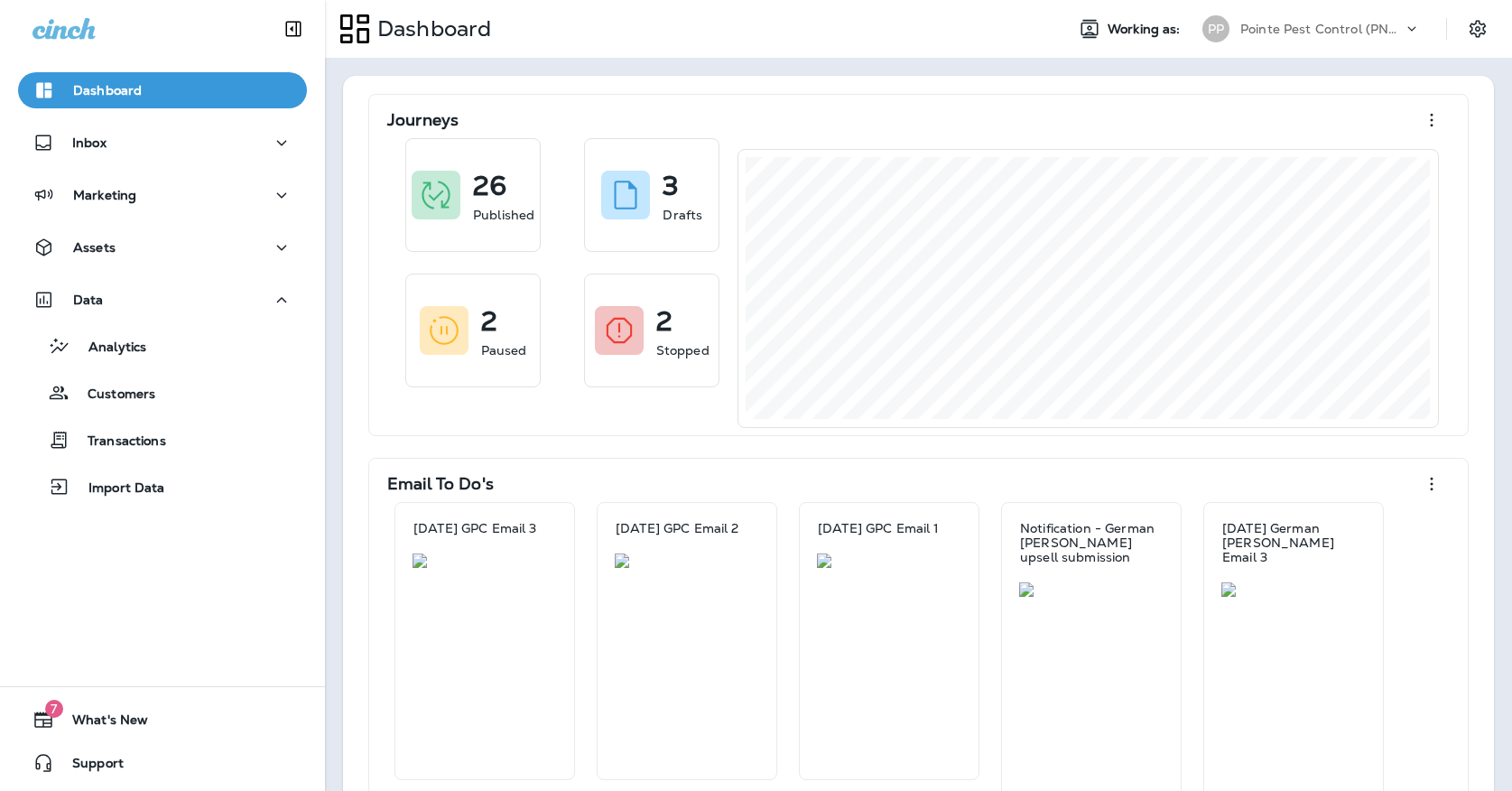
click at [184, 370] on div "Analytics Customers Transactions Import Data" at bounding box center [162, 412] width 289 height 188
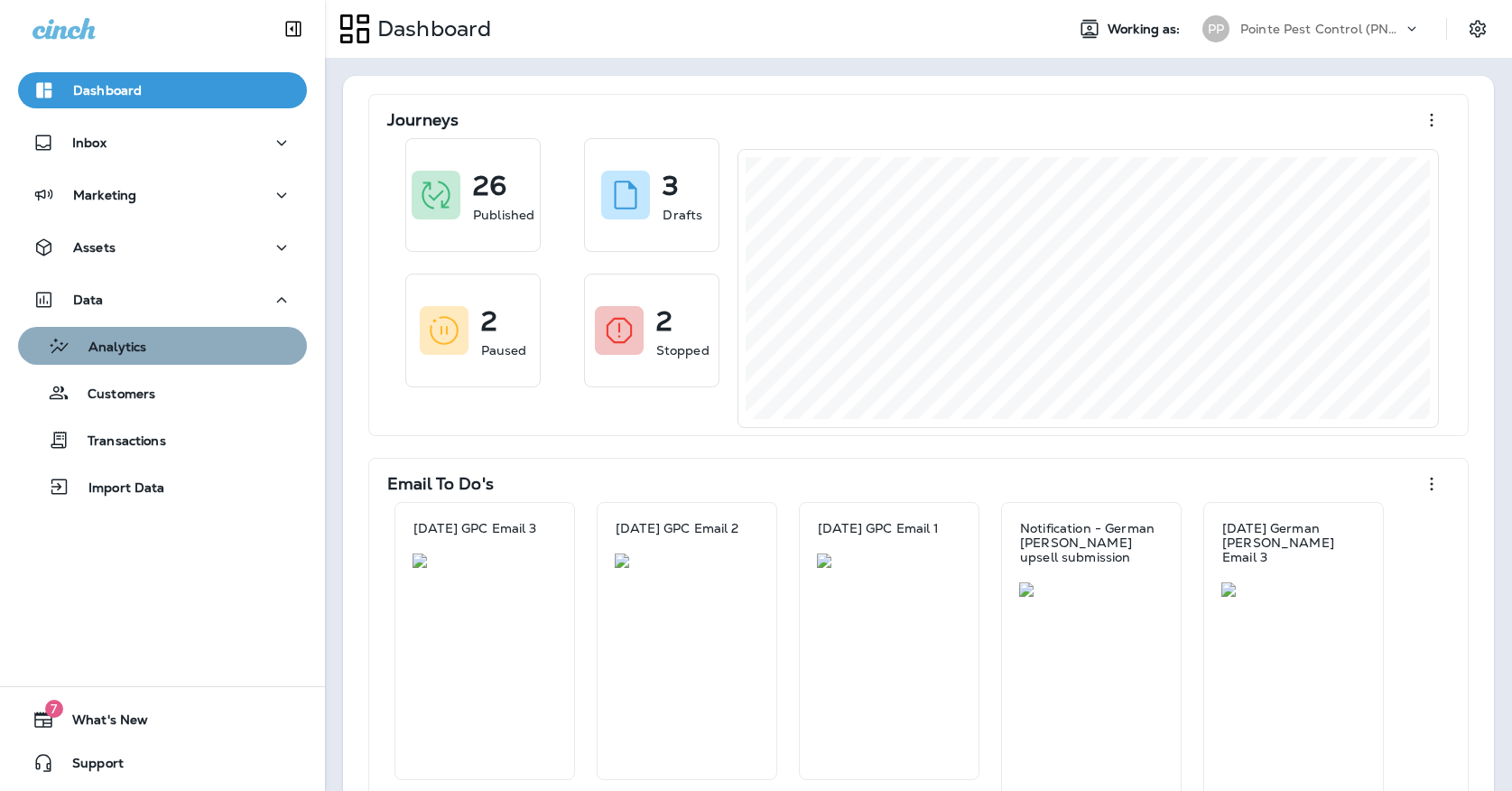
click at [184, 347] on div "Analytics" at bounding box center [163, 346] width 275 height 27
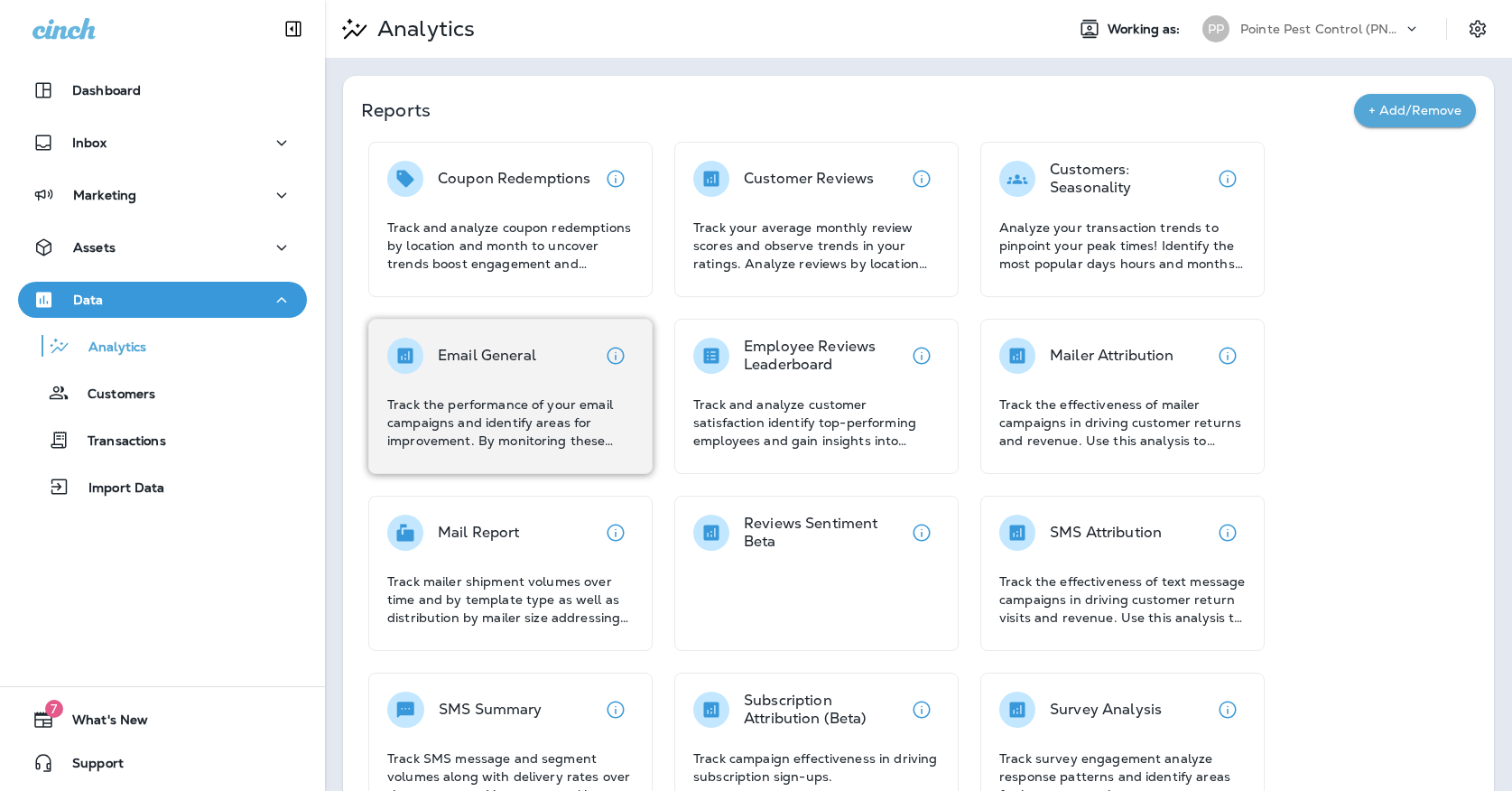
click at [524, 367] on div "Email General" at bounding box center [487, 356] width 98 height 36
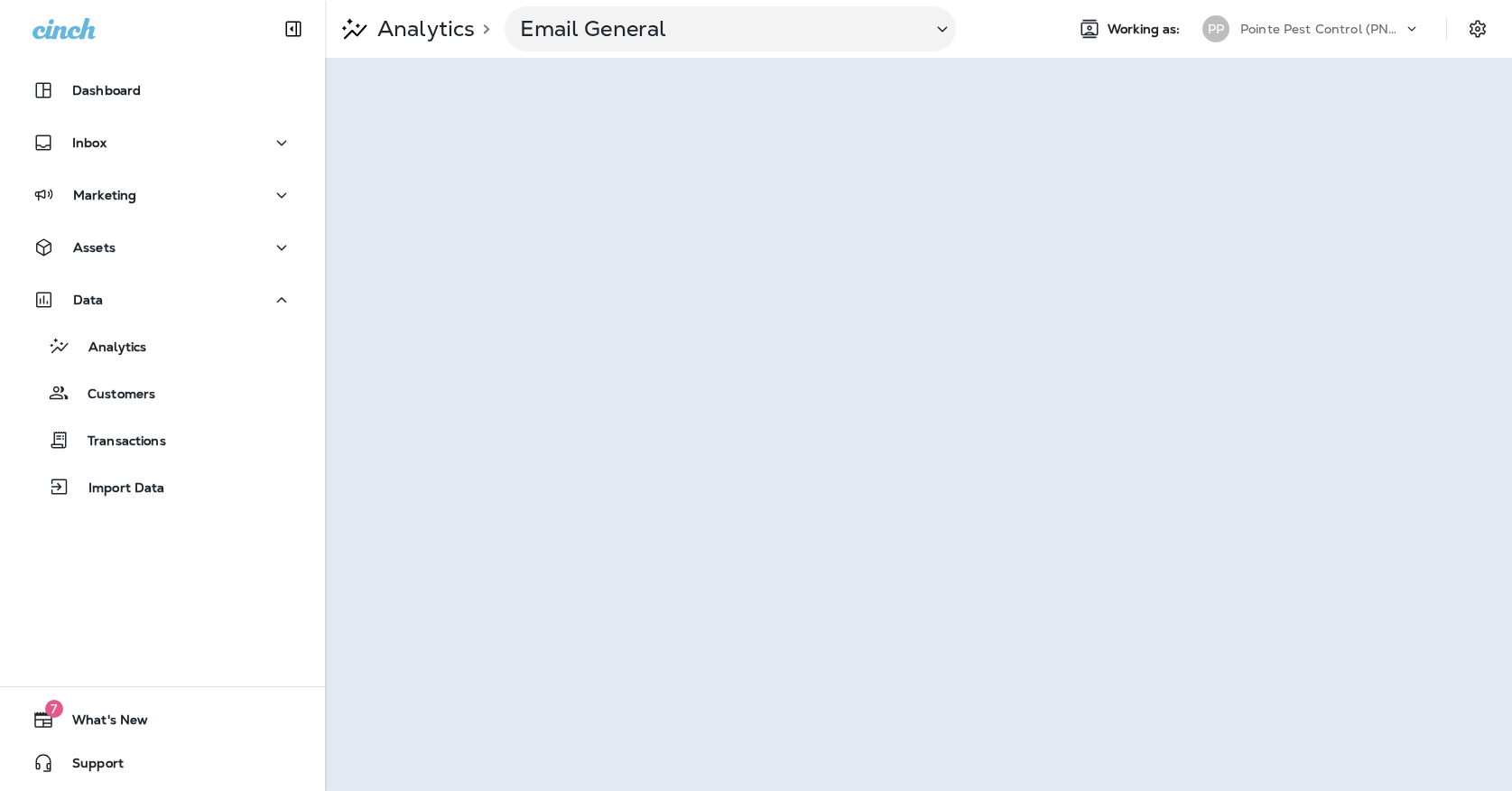
click at [1246, 31] on p "Pointe Pest Control (PNW)" at bounding box center [1322, 28] width 163 height 14
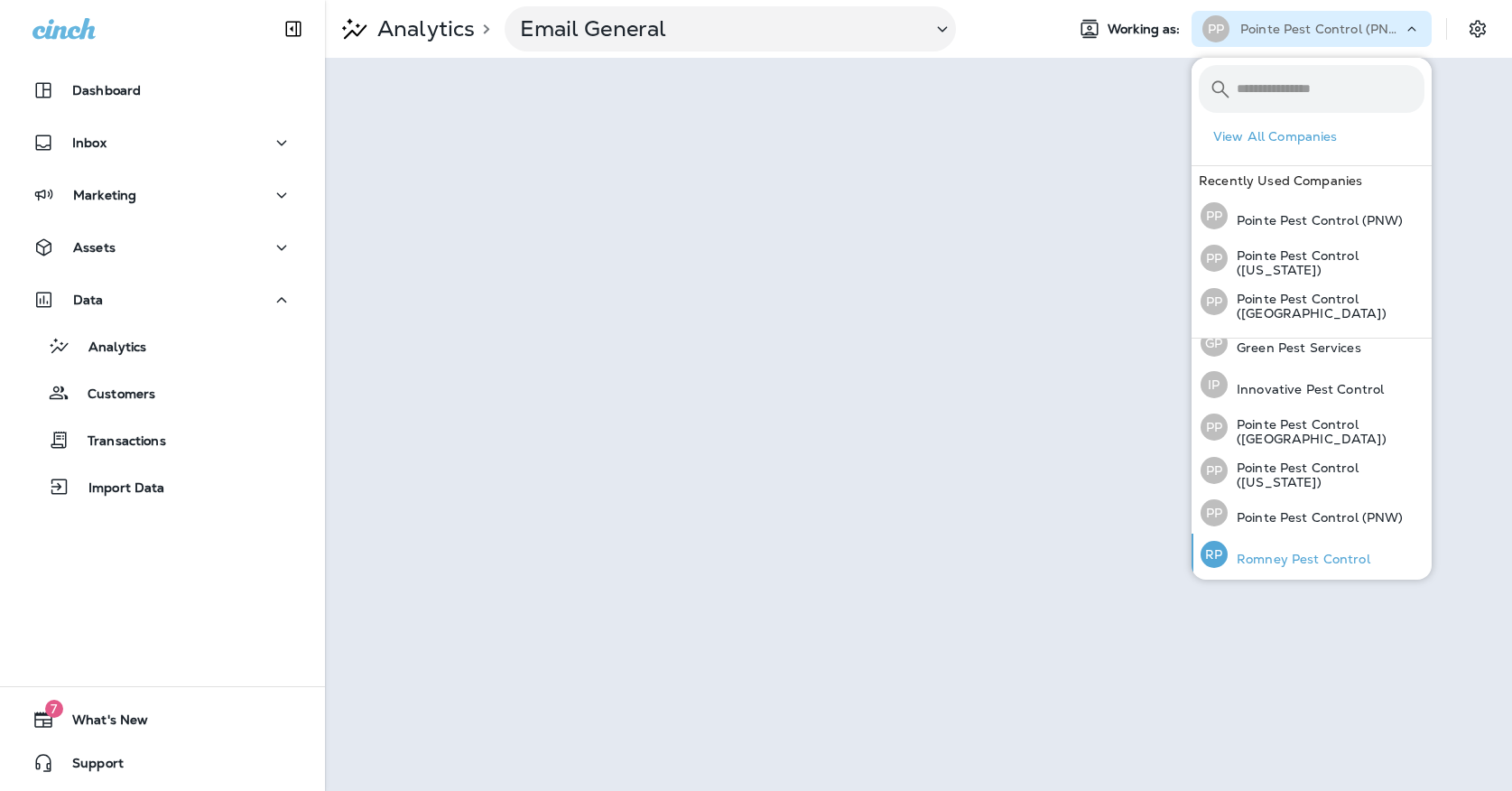
scroll to position [57, 0]
click at [1232, 545] on div "[PERSON_NAME] Pest Control" at bounding box center [1285, 555] width 184 height 42
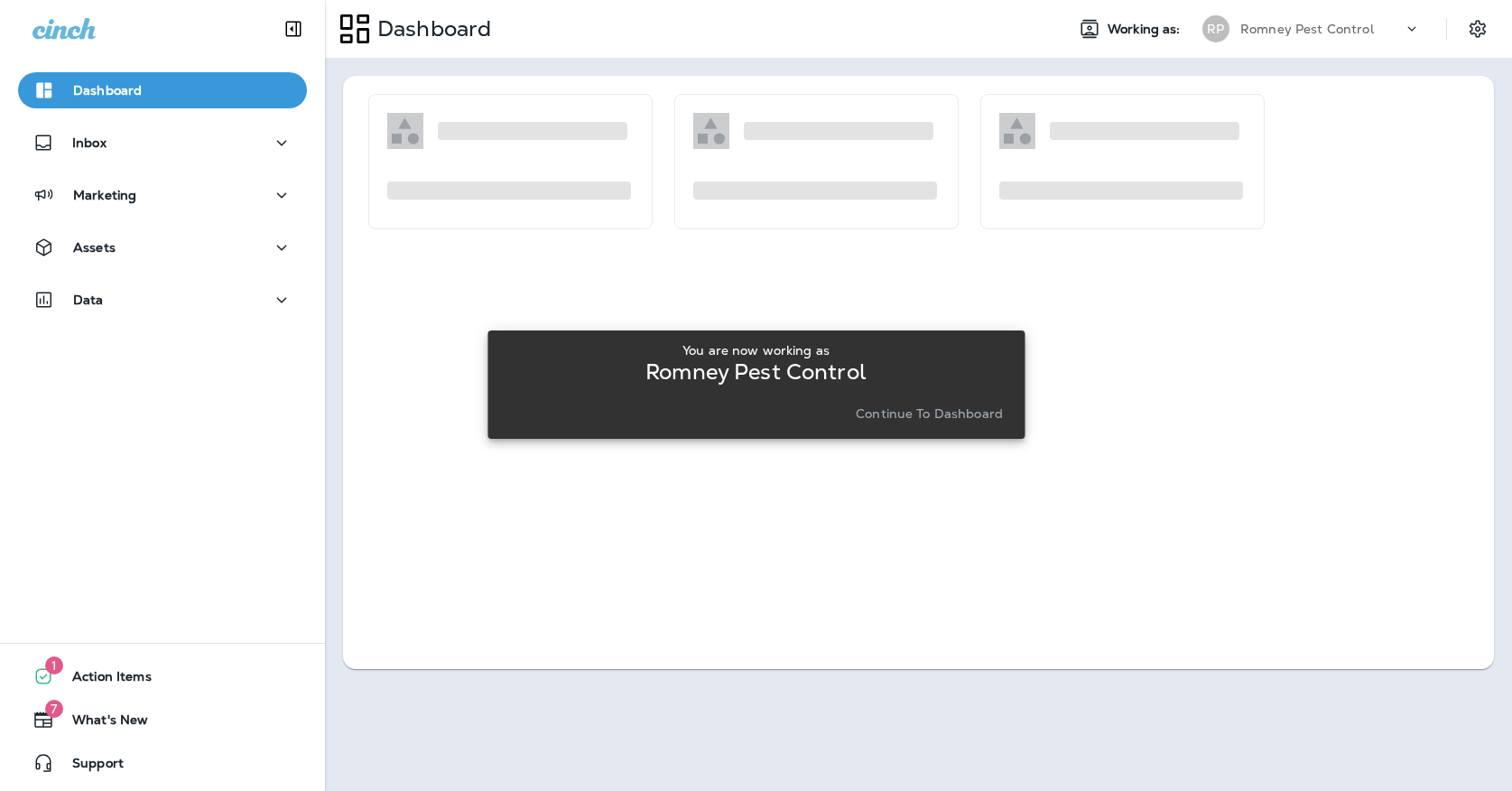
click at [890, 414] on p "Continue to Dashboard" at bounding box center [929, 413] width 147 height 14
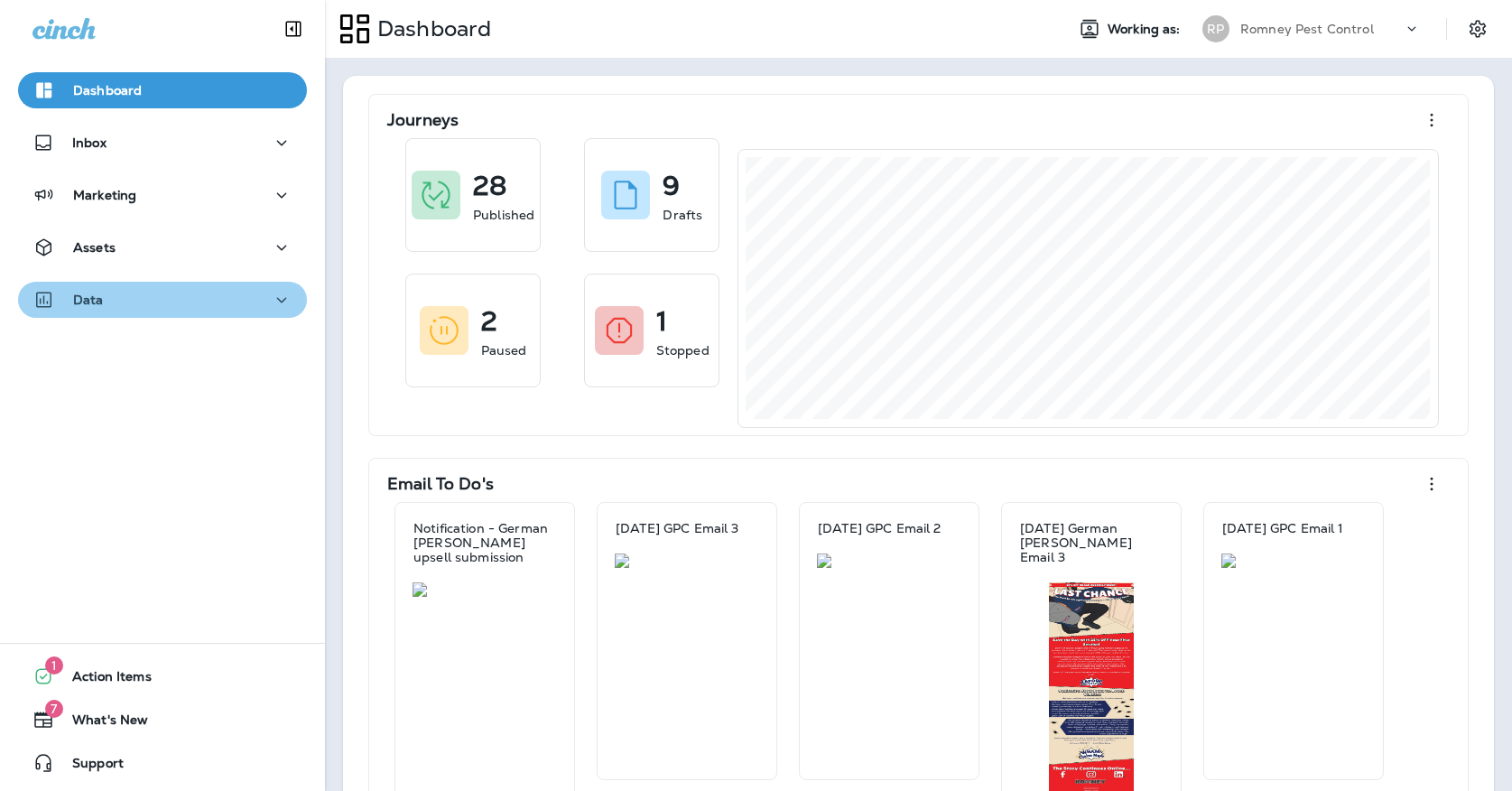
click at [252, 298] on div "Data" at bounding box center [162, 300] width 260 height 23
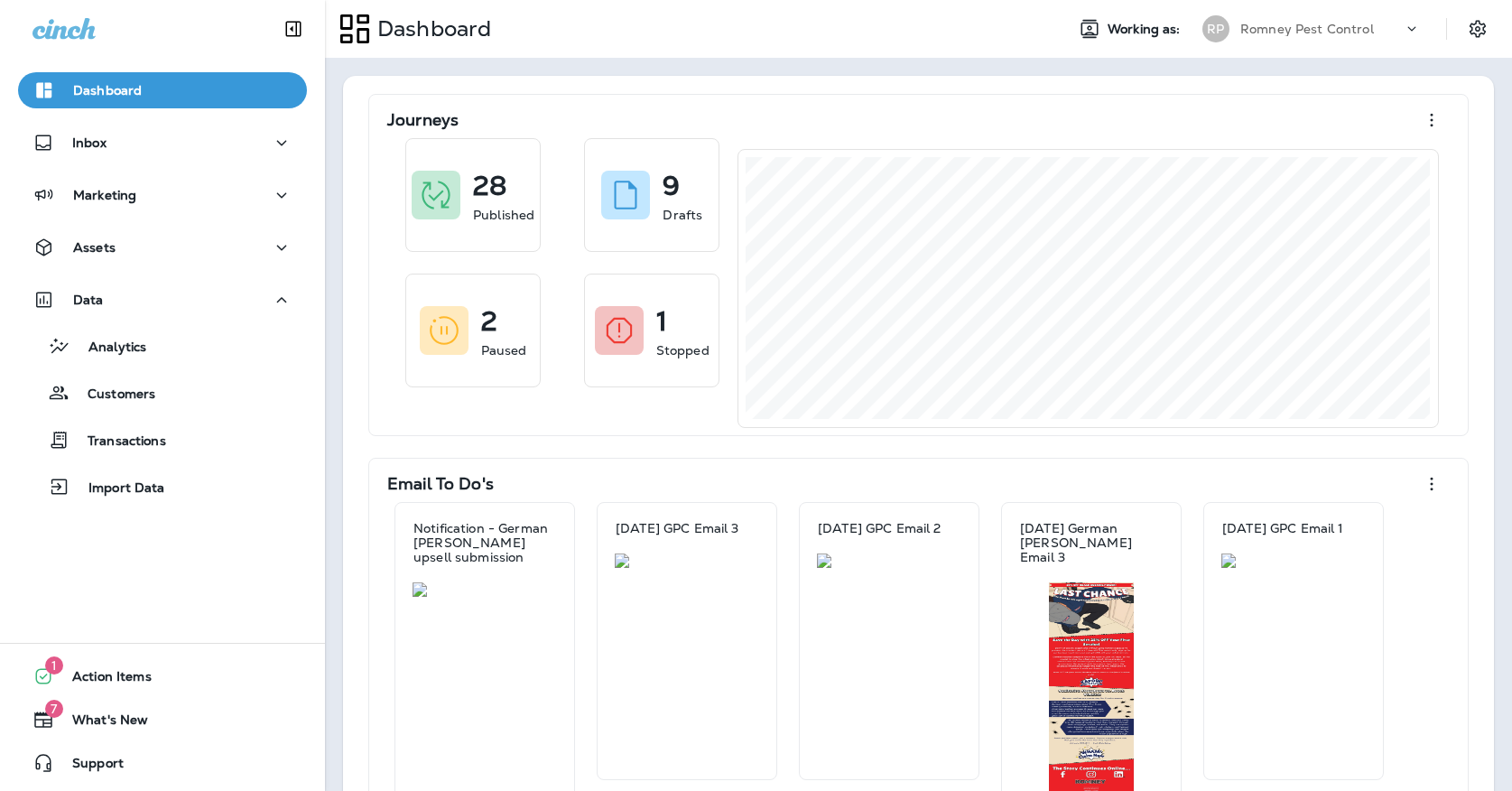
click at [243, 324] on div "Analytics Customers Transactions Import Data" at bounding box center [162, 412] width 289 height 188
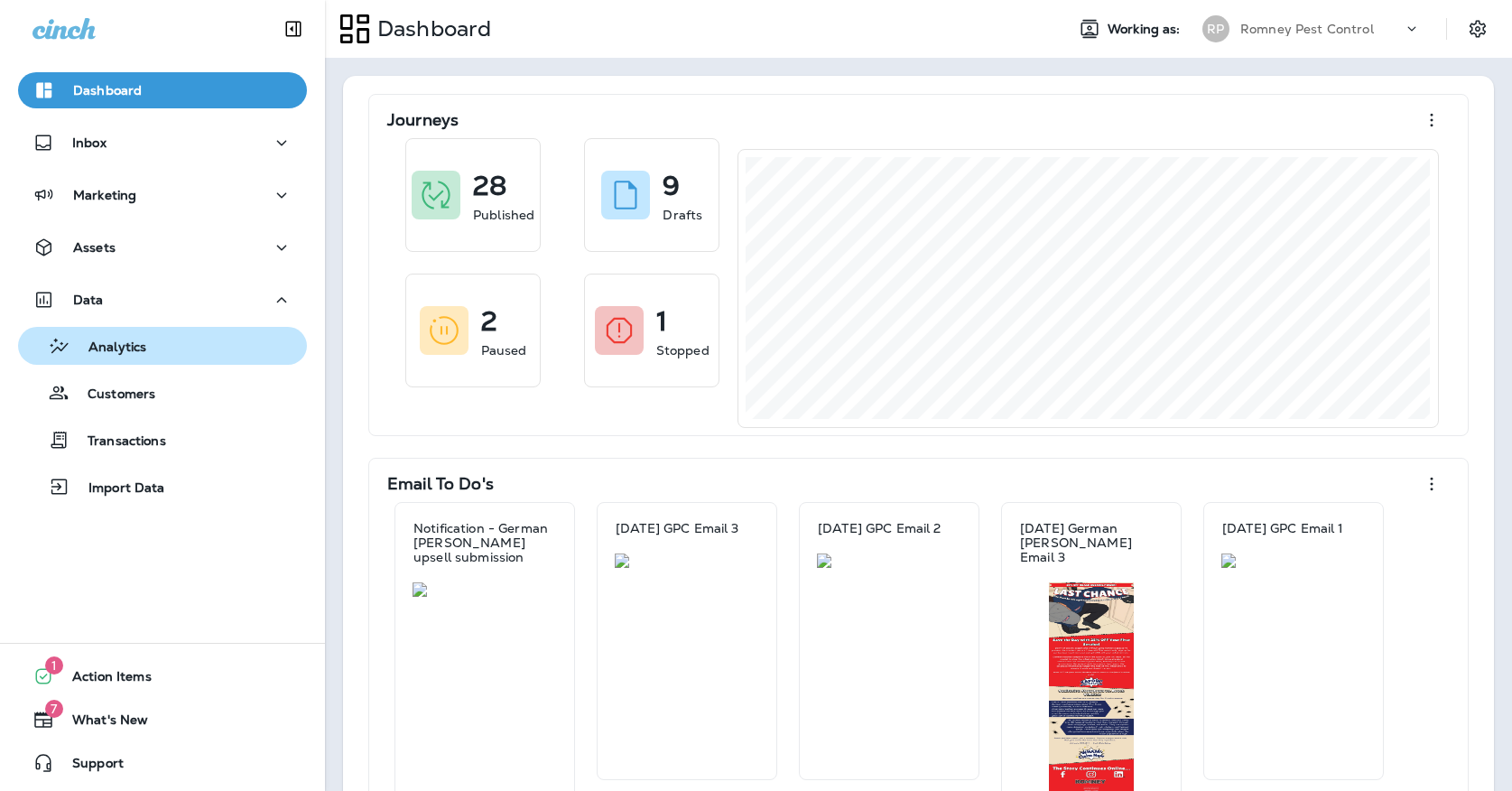
click at [239, 351] on div "Analytics" at bounding box center [163, 346] width 275 height 27
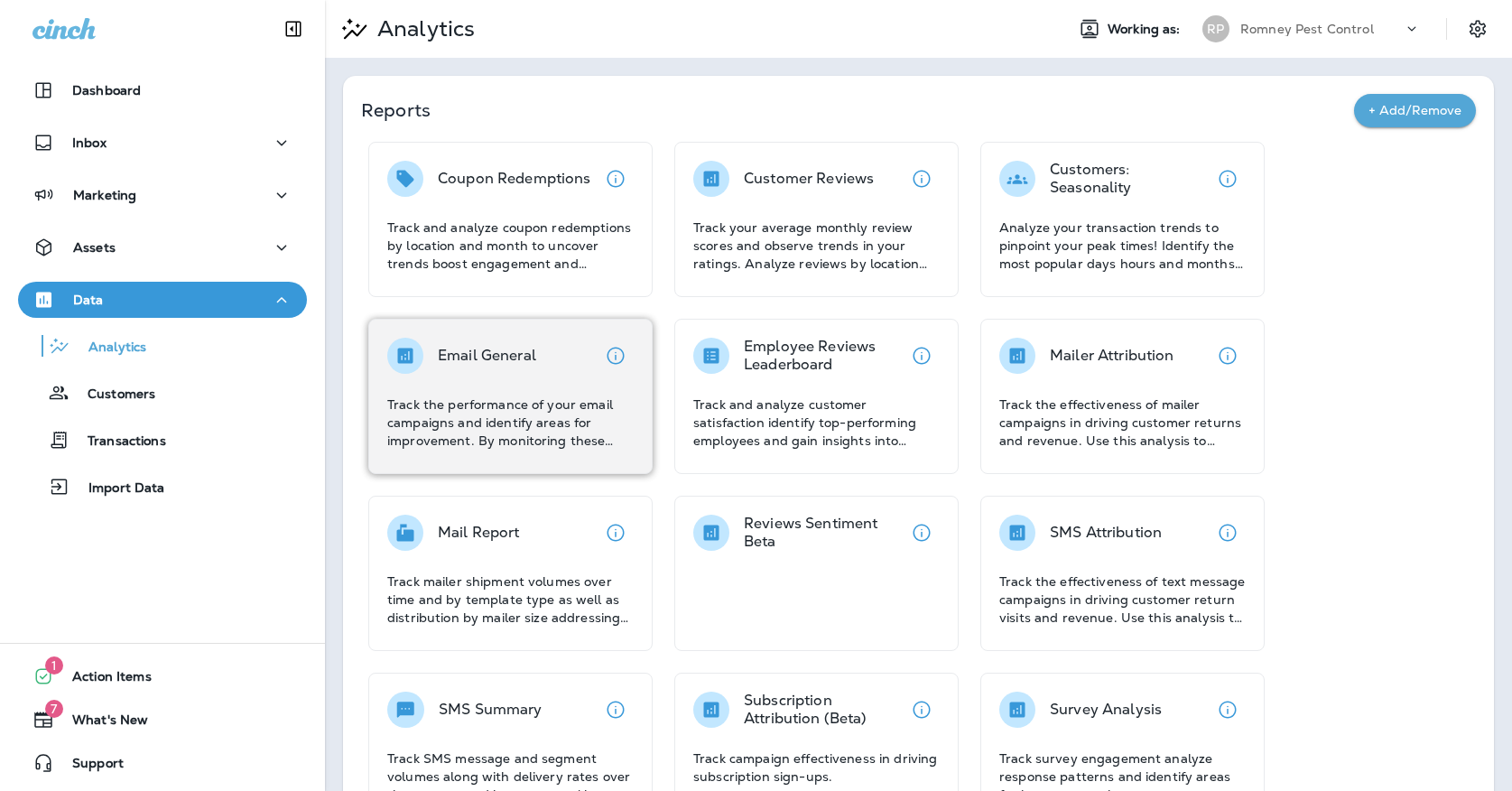
click at [460, 393] on div "Email General Track the performance of your email campaigns and identify areas …" at bounding box center [510, 394] width 246 height 112
